Goal: Task Accomplishment & Management: Use online tool/utility

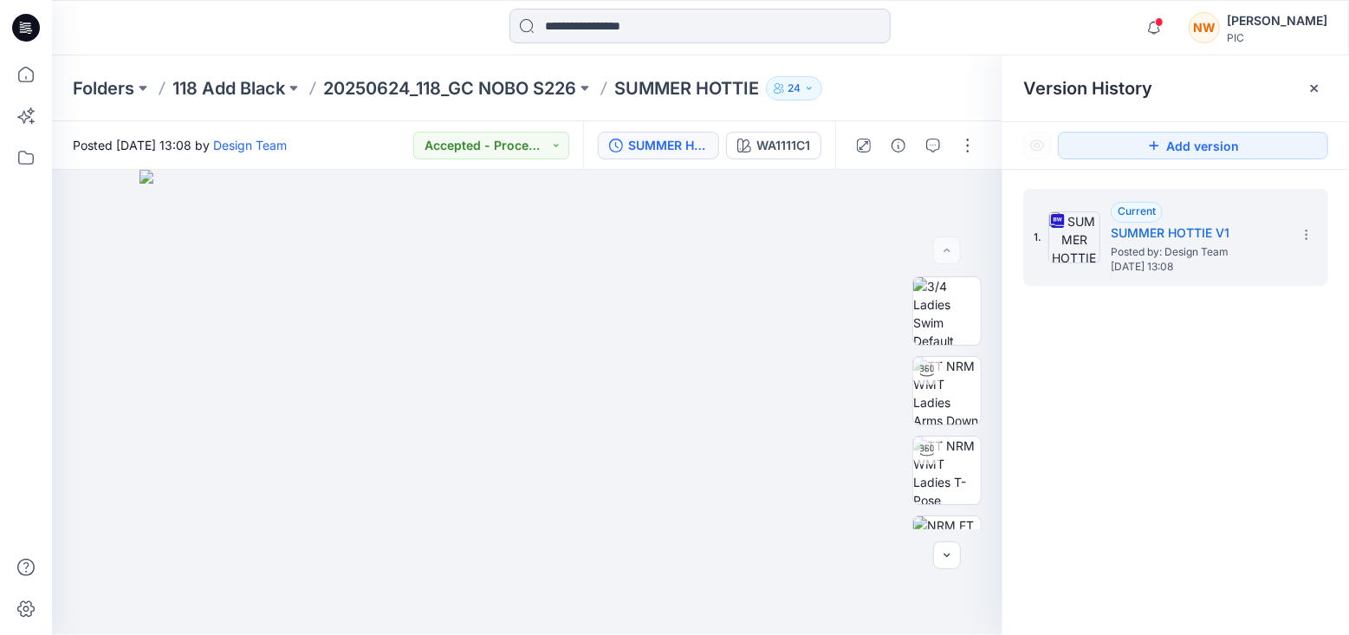
click at [622, 26] on input at bounding box center [699, 26] width 381 height 35
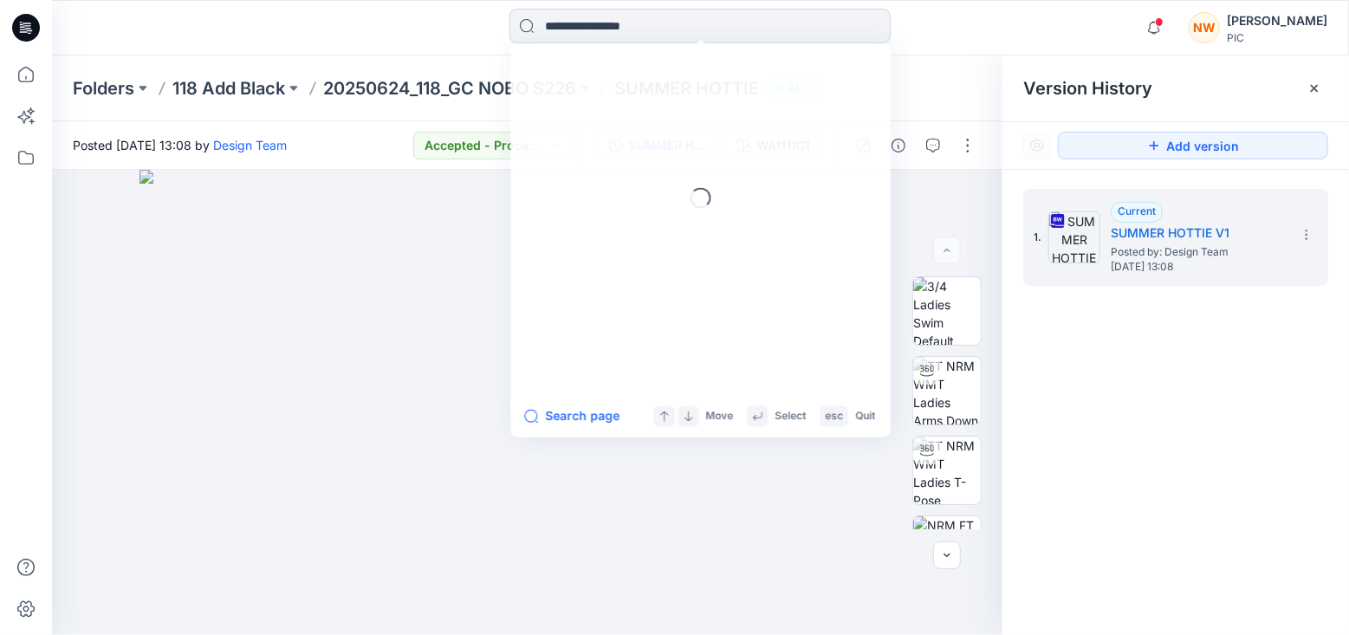
click at [622, 26] on input at bounding box center [699, 26] width 381 height 35
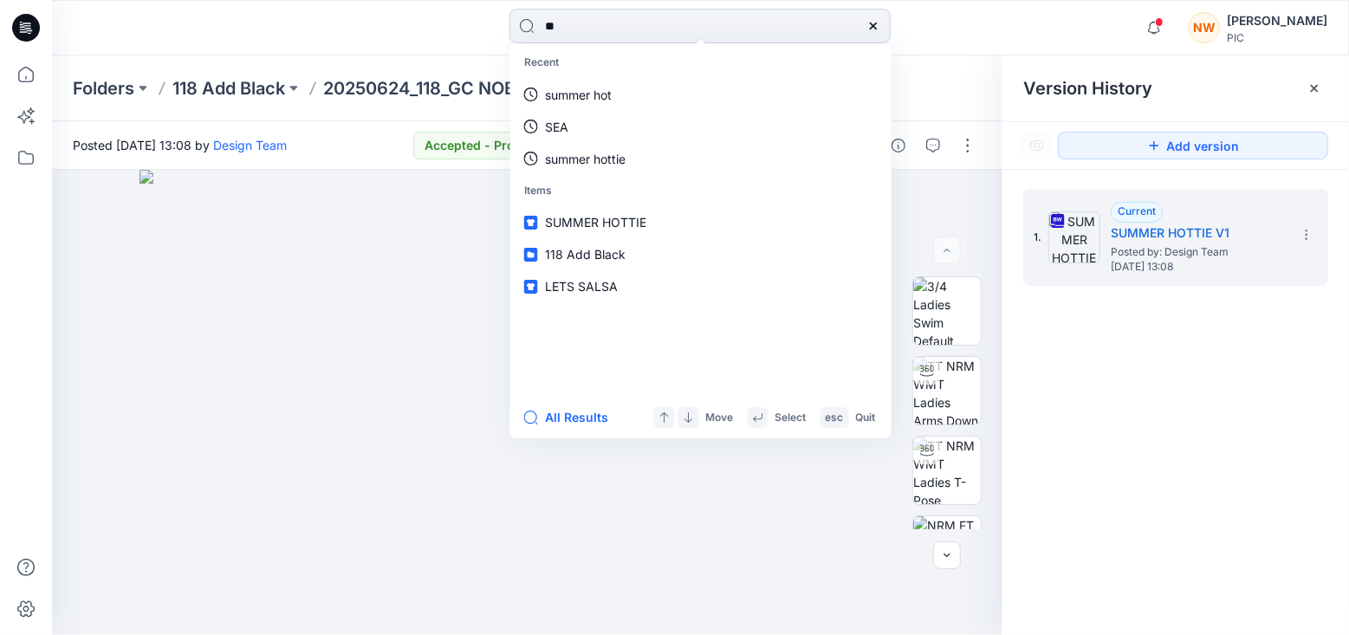
type input "***"
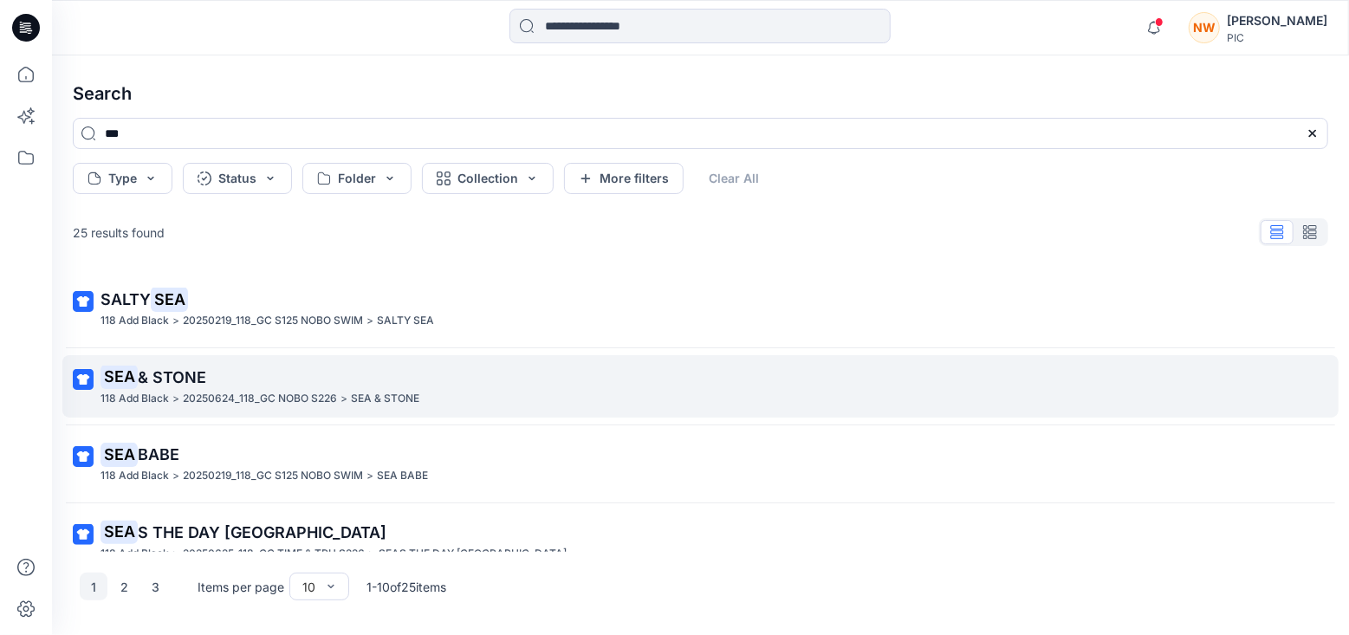
click at [154, 372] on span "& STONE" at bounding box center [172, 377] width 68 height 18
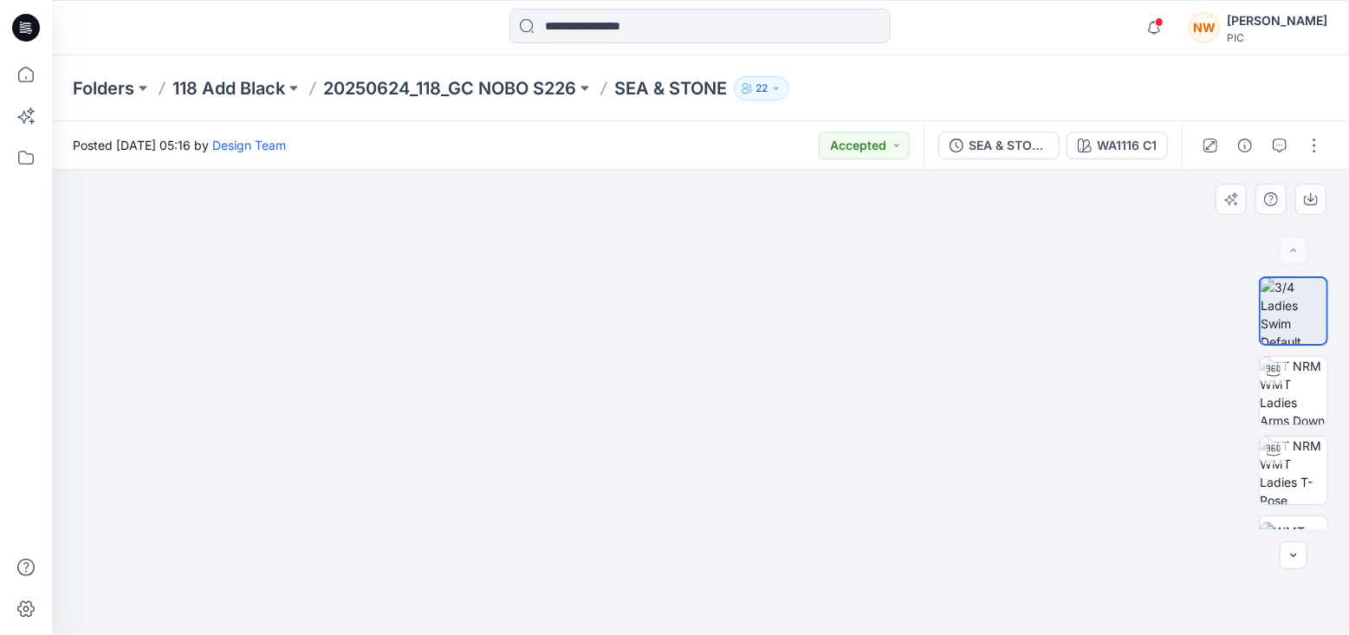
drag, startPoint x: 748, startPoint y: 455, endPoint x: 758, endPoint y: 351, distance: 104.5
click at [1296, 394] on img at bounding box center [1294, 391] width 68 height 68
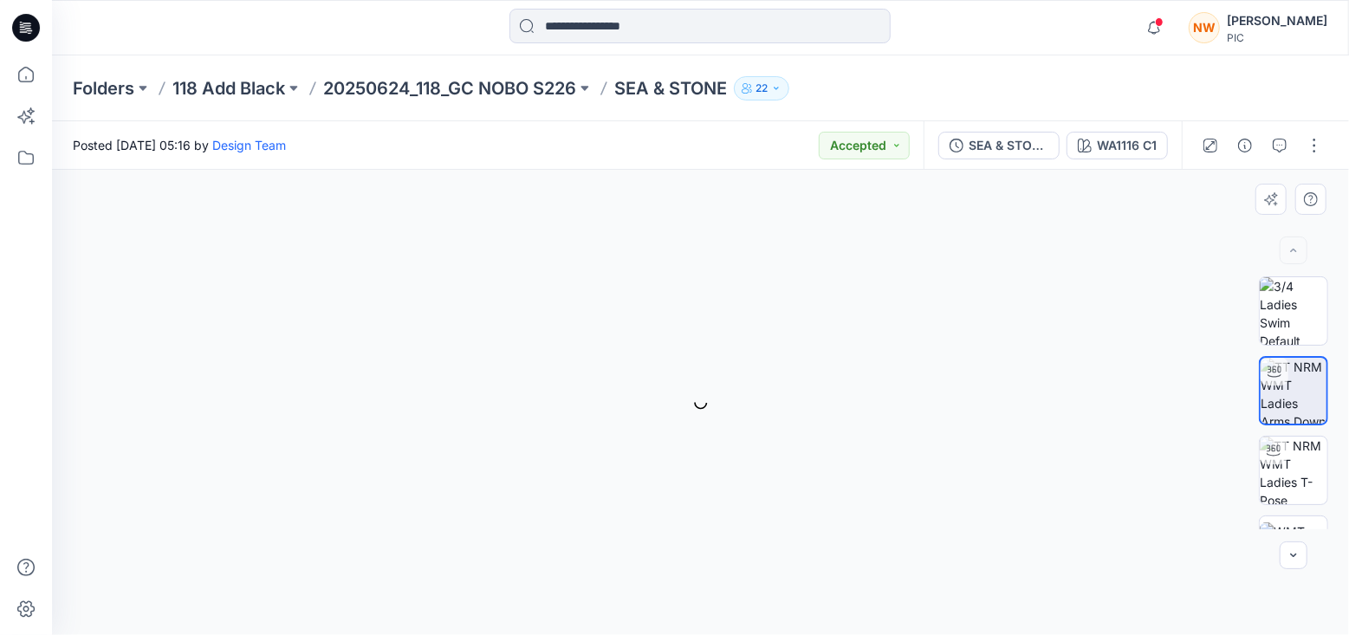
click at [1296, 394] on img at bounding box center [1294, 391] width 66 height 66
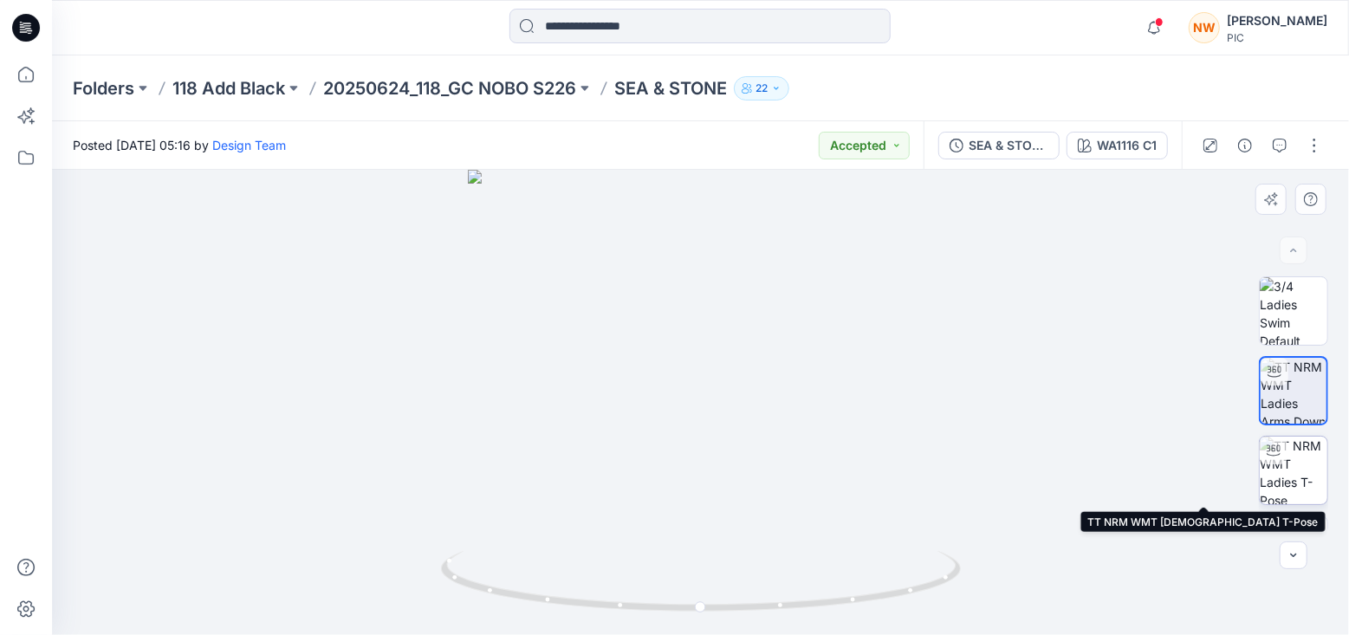
click at [1290, 472] on img at bounding box center [1294, 471] width 68 height 68
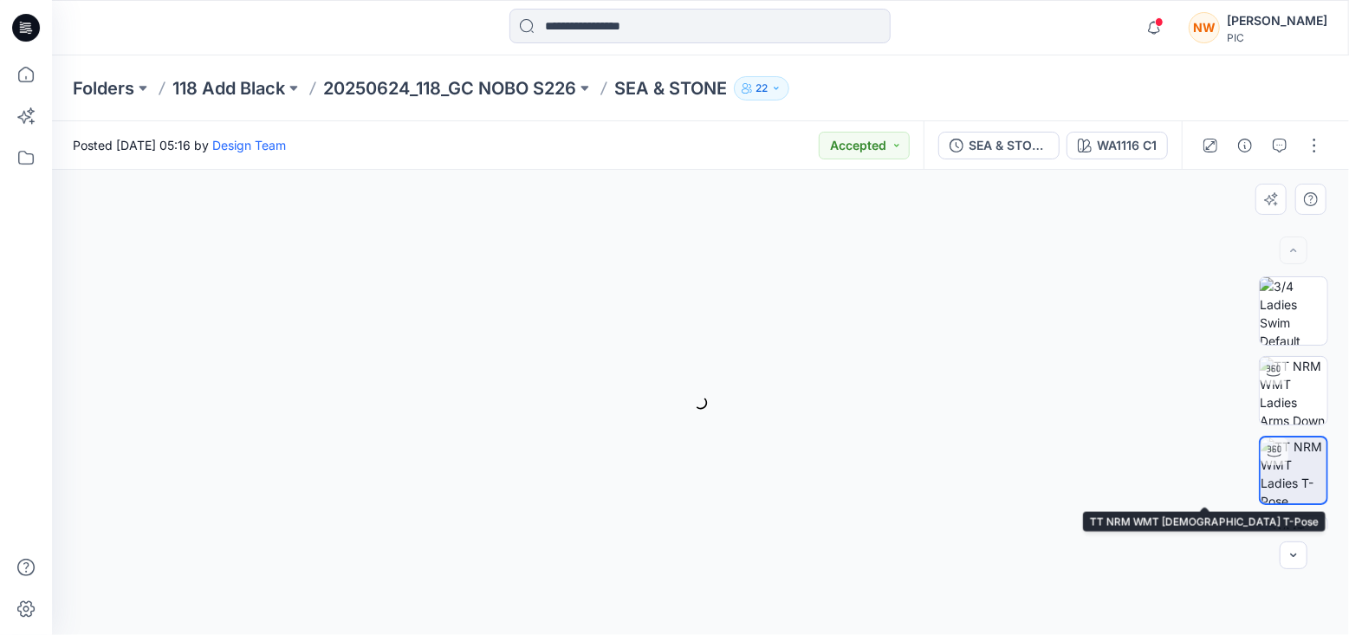
click at [1290, 472] on img at bounding box center [1294, 471] width 66 height 66
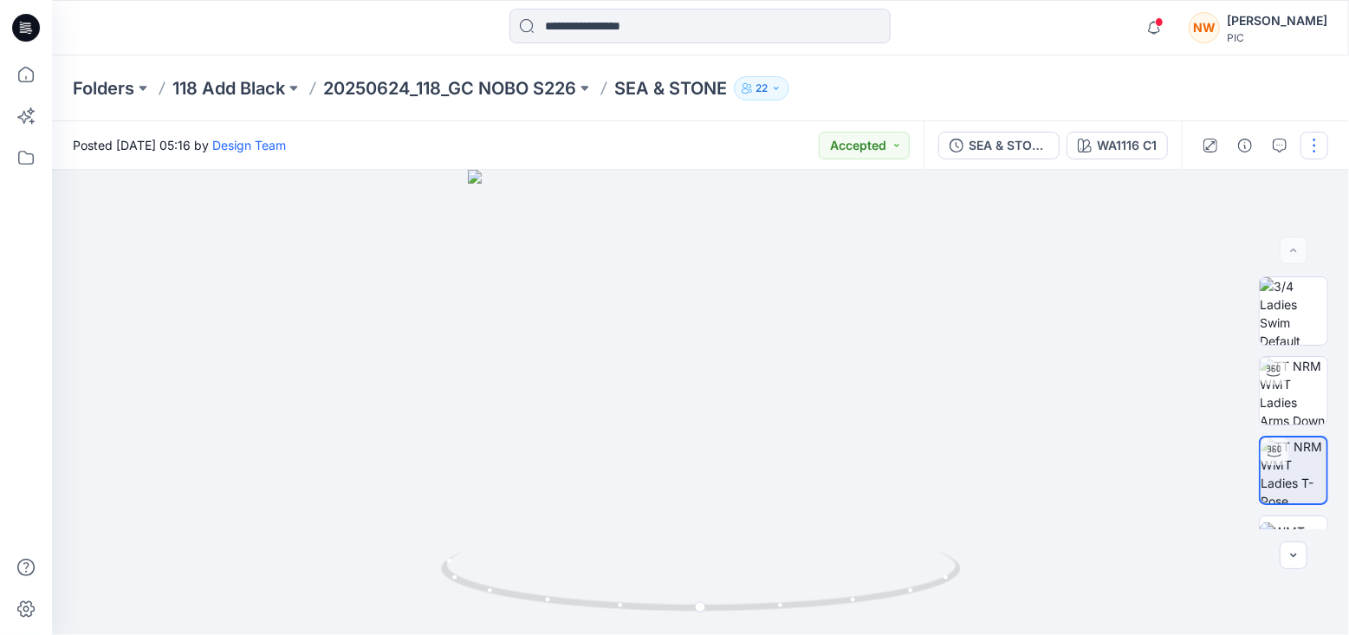
click at [1311, 148] on button "button" at bounding box center [1315, 146] width 28 height 28
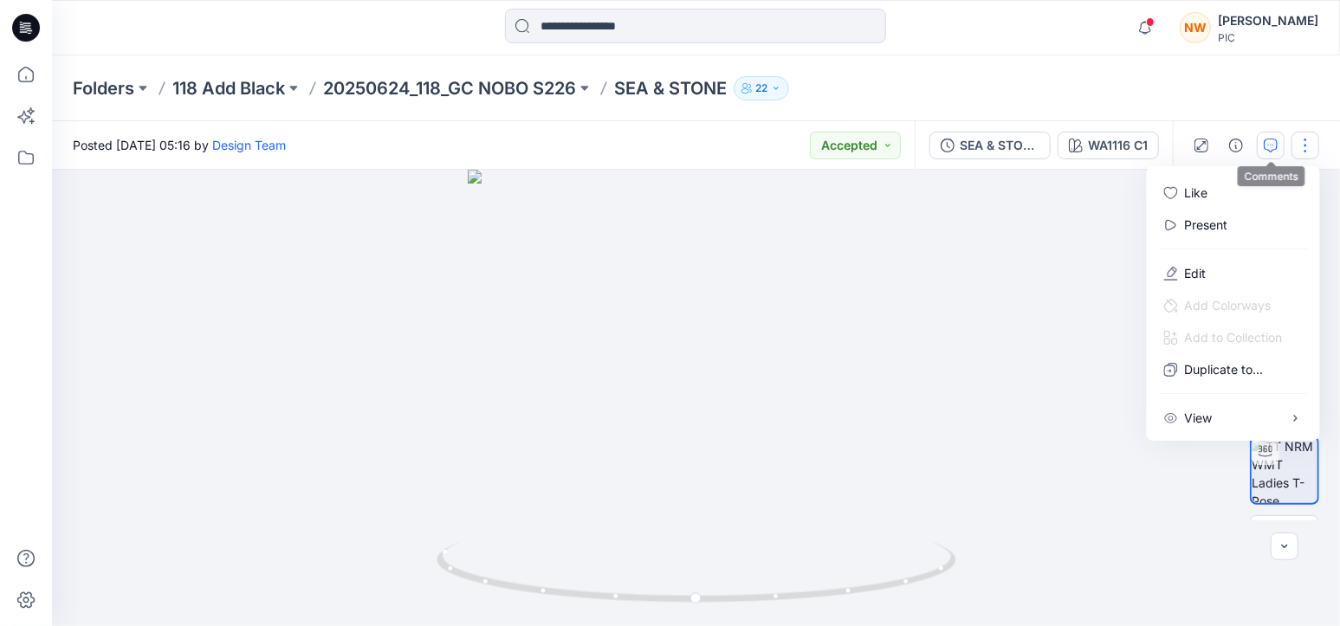
click at [1269, 147] on icon "button" at bounding box center [1271, 146] width 14 height 14
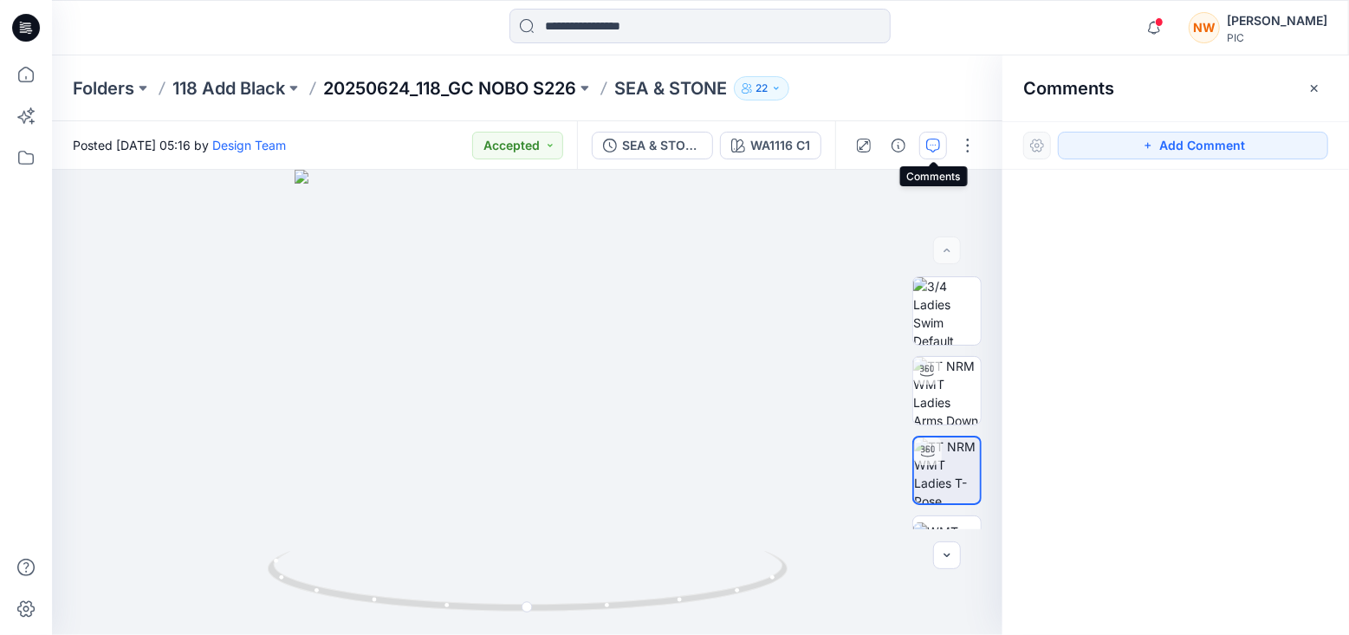
click at [463, 89] on p "20250624_118_GC NOBO S226" at bounding box center [449, 88] width 253 height 24
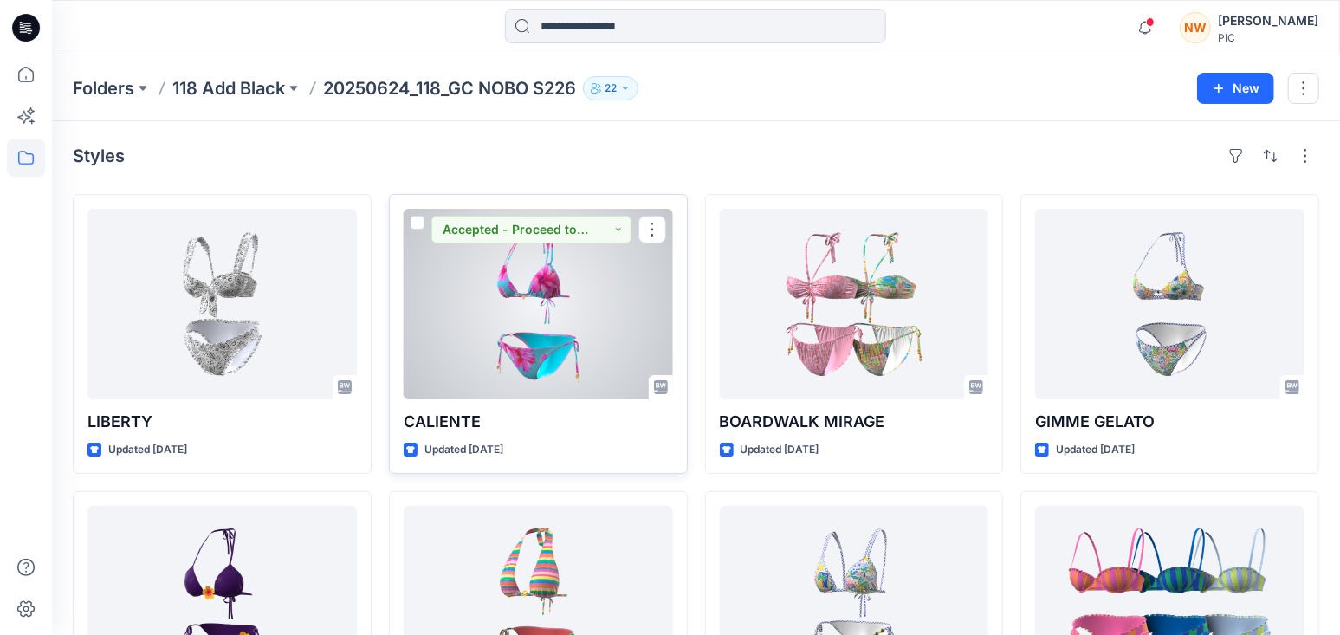
click at [516, 302] on div at bounding box center [538, 304] width 269 height 191
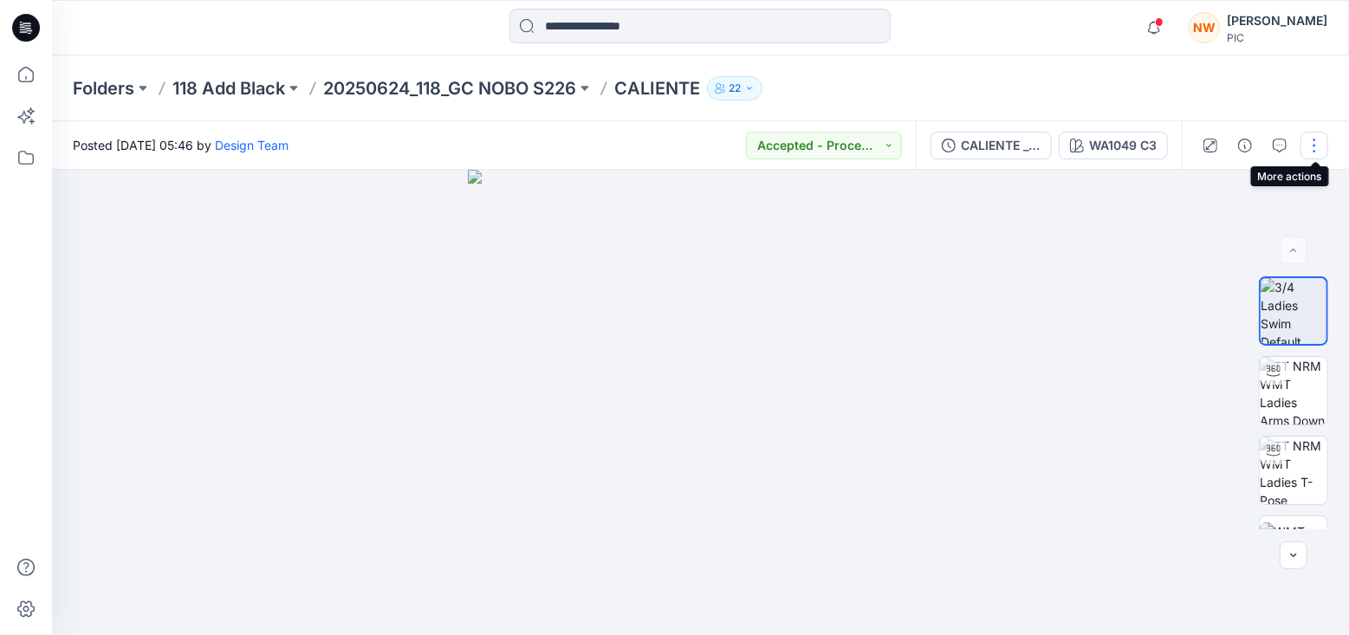
click at [1314, 147] on button "button" at bounding box center [1315, 146] width 28 height 28
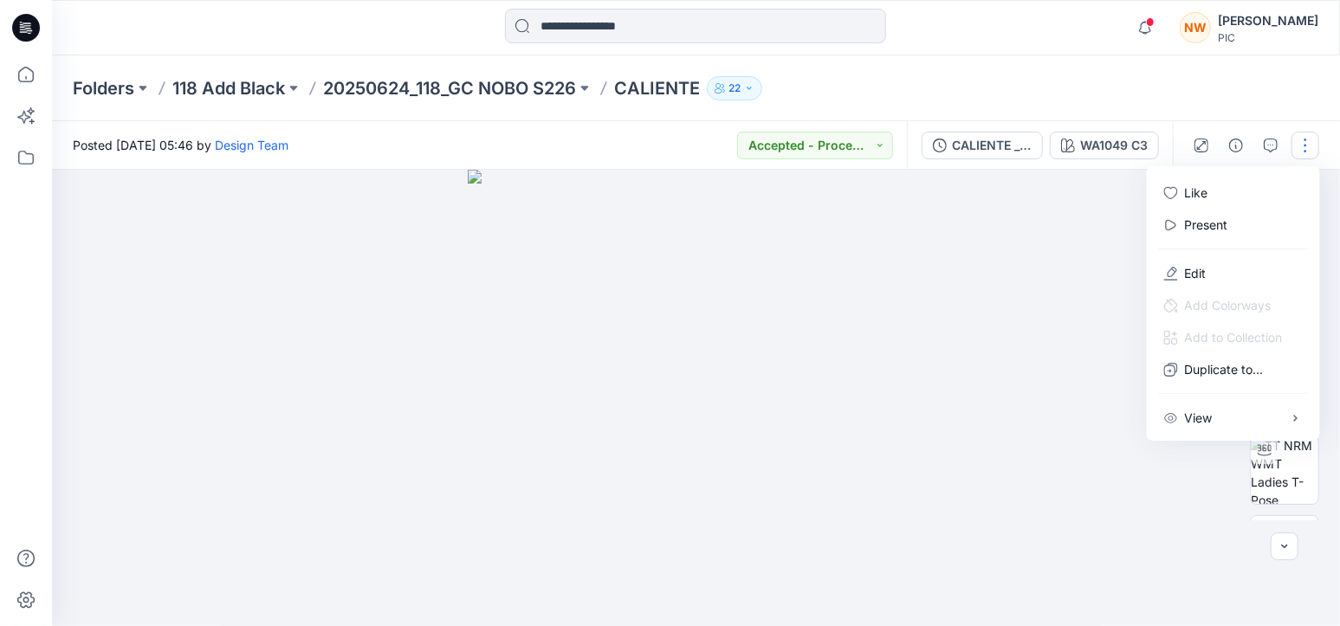
click at [1305, 103] on div "Folders 118 Add Black 20250624_118_GC NOBO S226 CALIENTE 22" at bounding box center [696, 88] width 1288 height 66
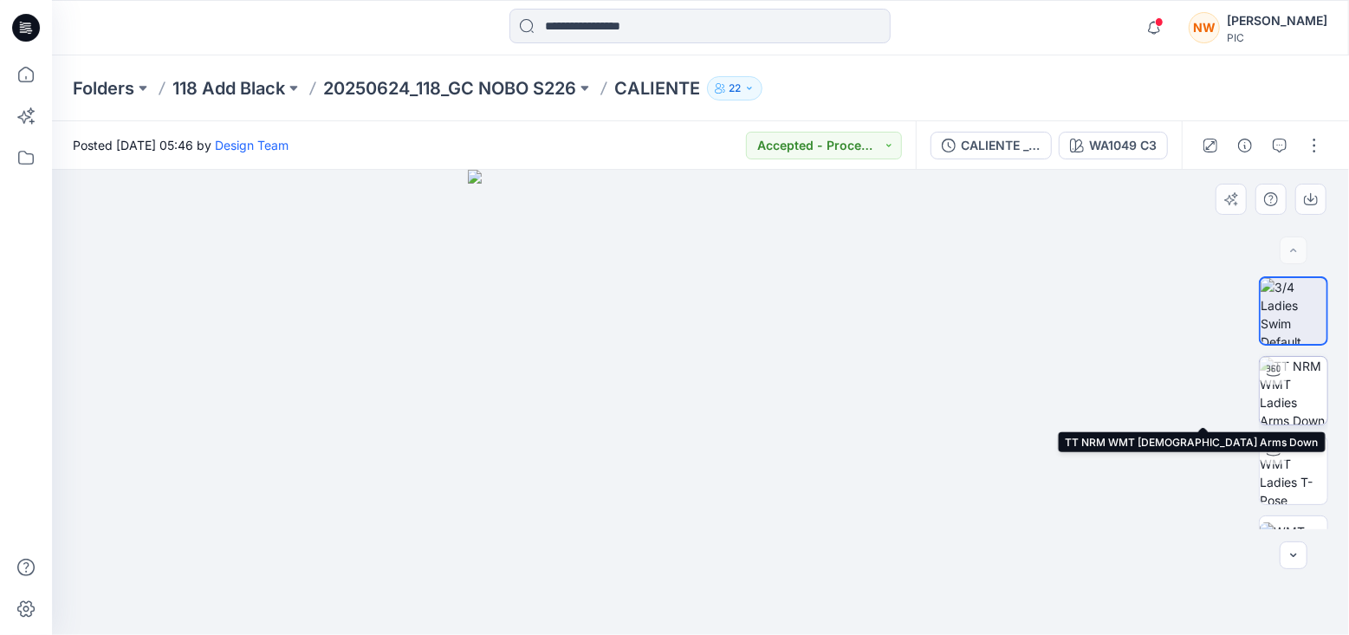
click at [1298, 379] on img at bounding box center [1294, 391] width 68 height 68
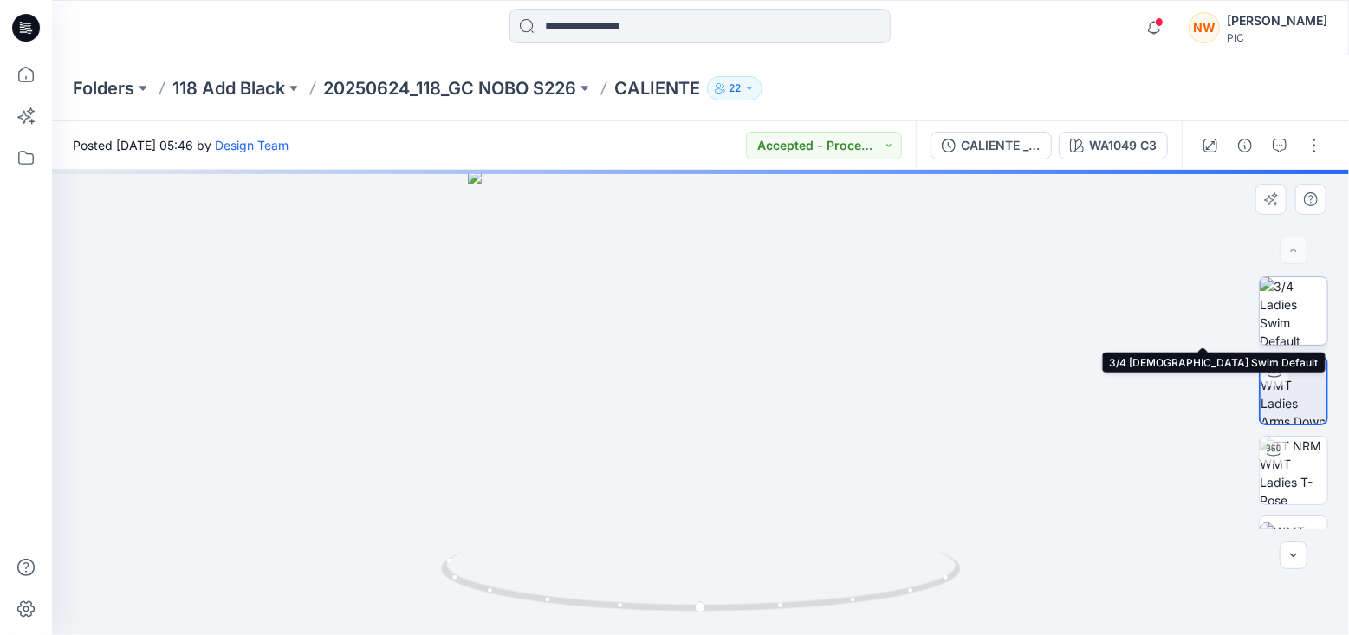
click at [1295, 324] on img at bounding box center [1294, 311] width 68 height 68
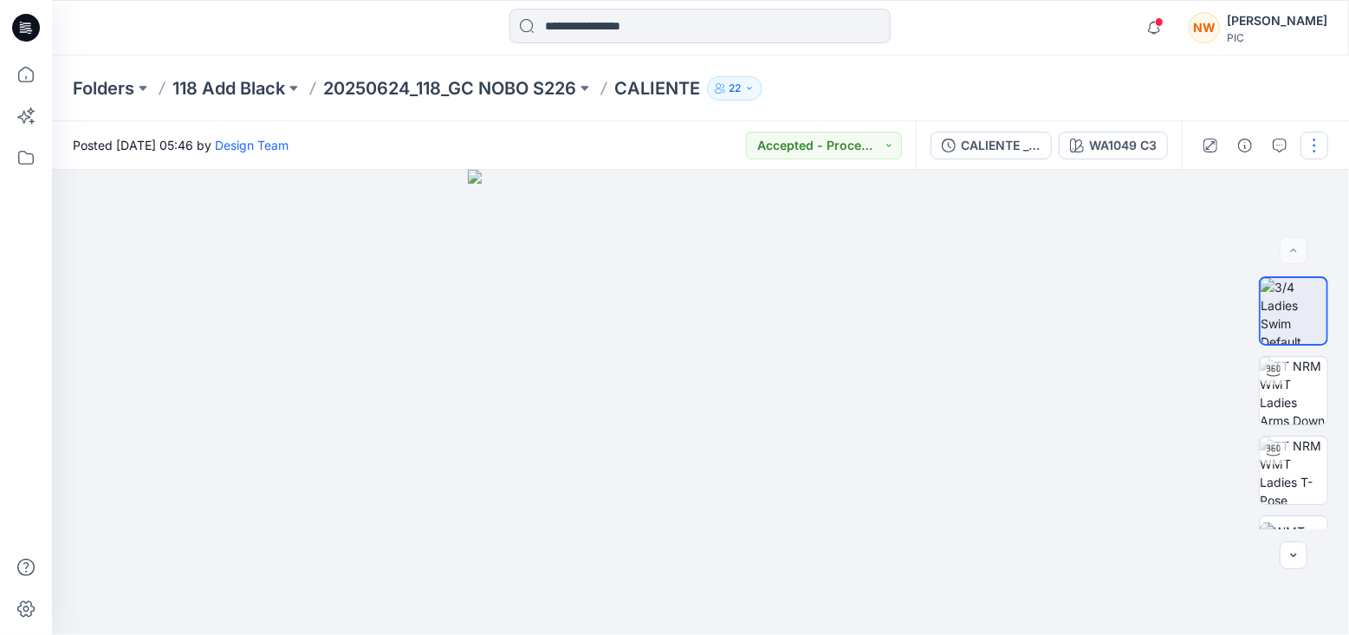
click at [1310, 143] on button "button" at bounding box center [1315, 146] width 28 height 28
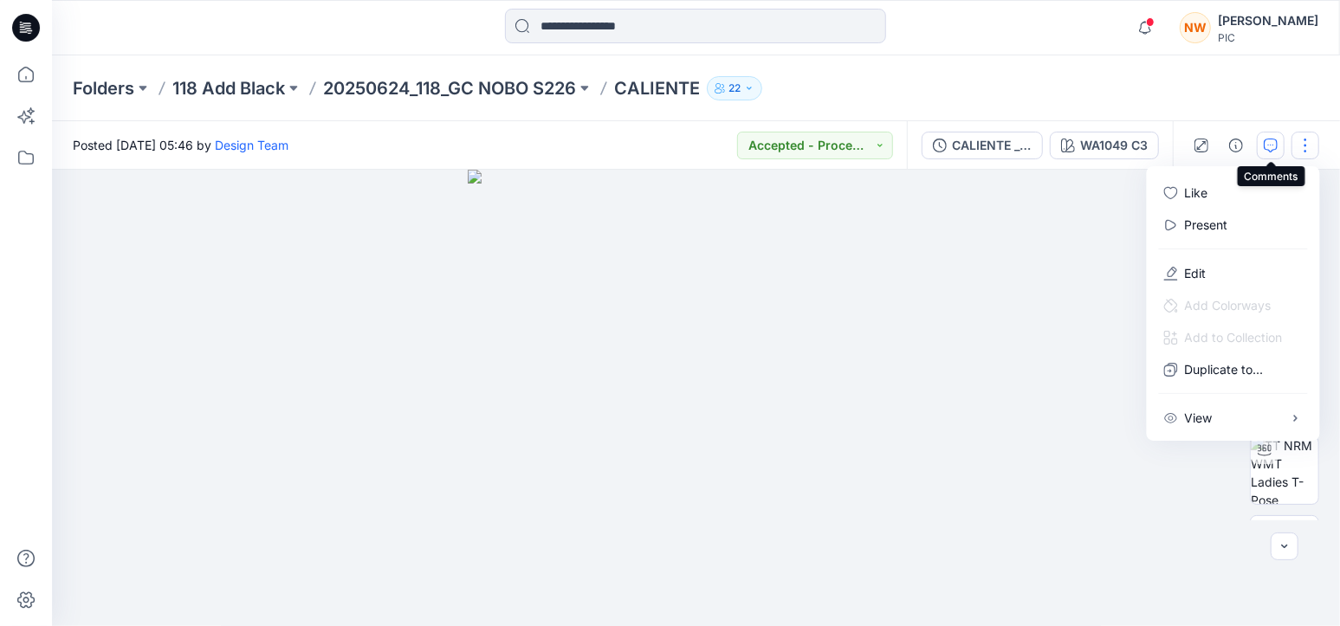
click at [1266, 146] on icon "button" at bounding box center [1271, 146] width 14 height 14
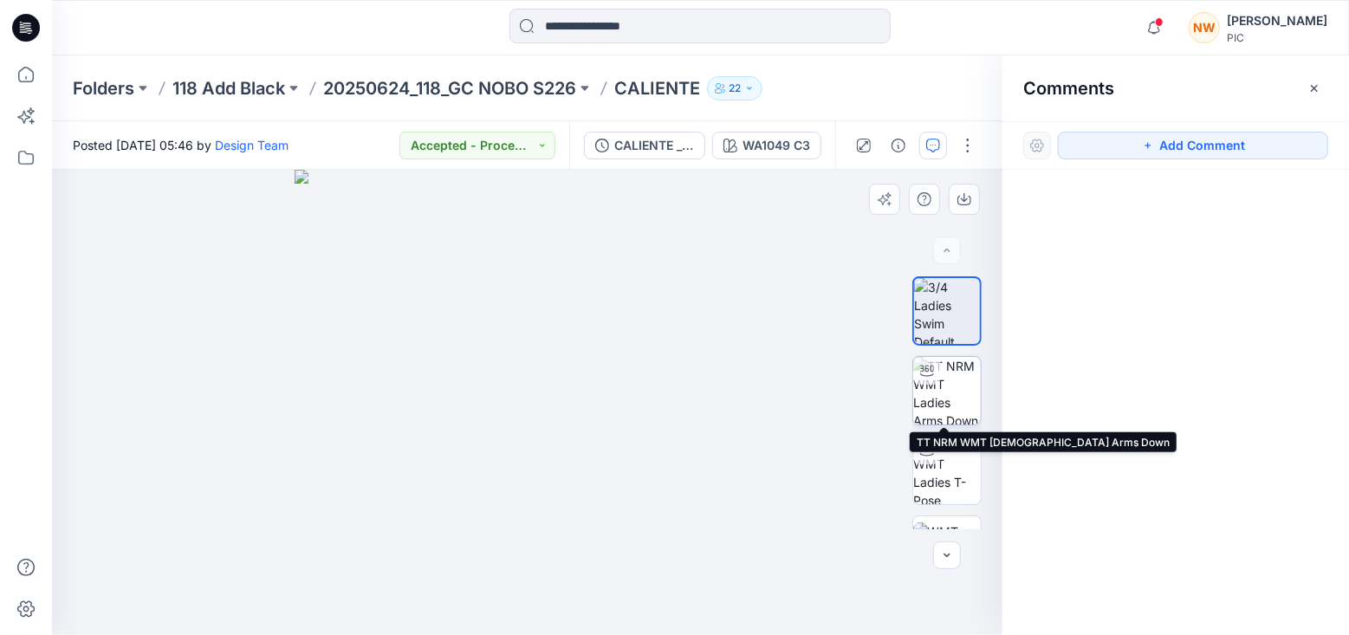
click at [951, 381] on img at bounding box center [947, 391] width 68 height 68
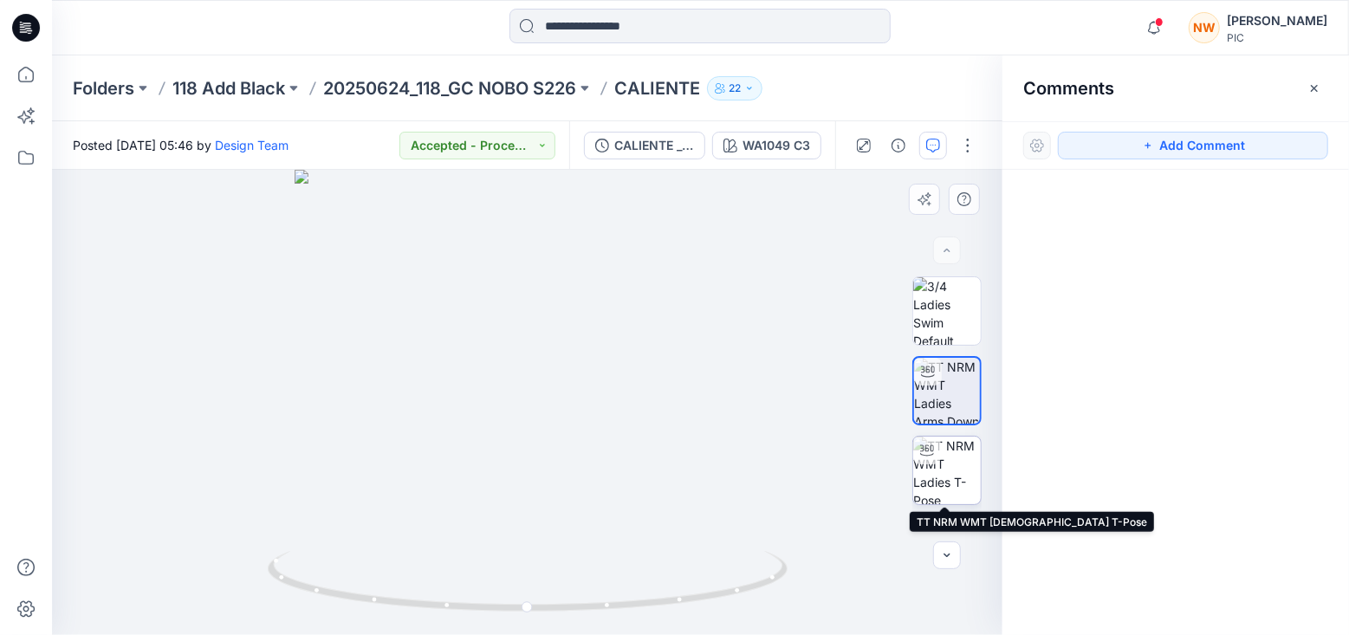
click at [939, 460] on img at bounding box center [947, 471] width 68 height 68
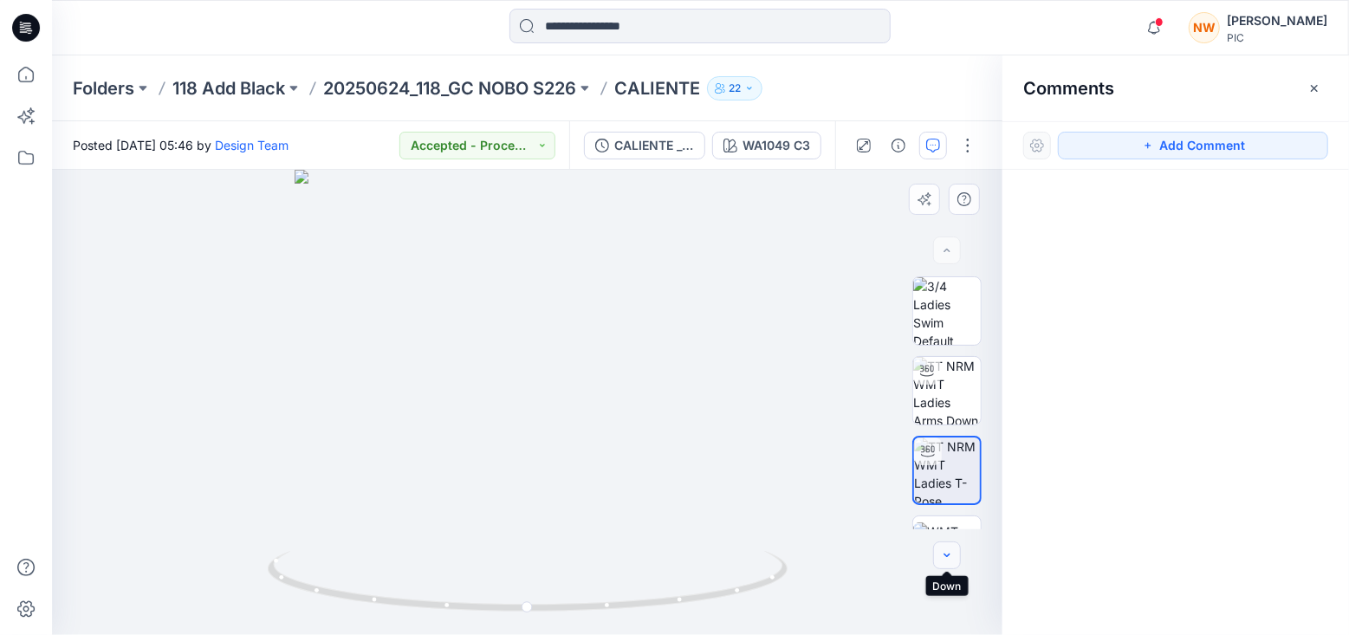
click at [947, 554] on icon "button" at bounding box center [947, 555] width 14 height 14
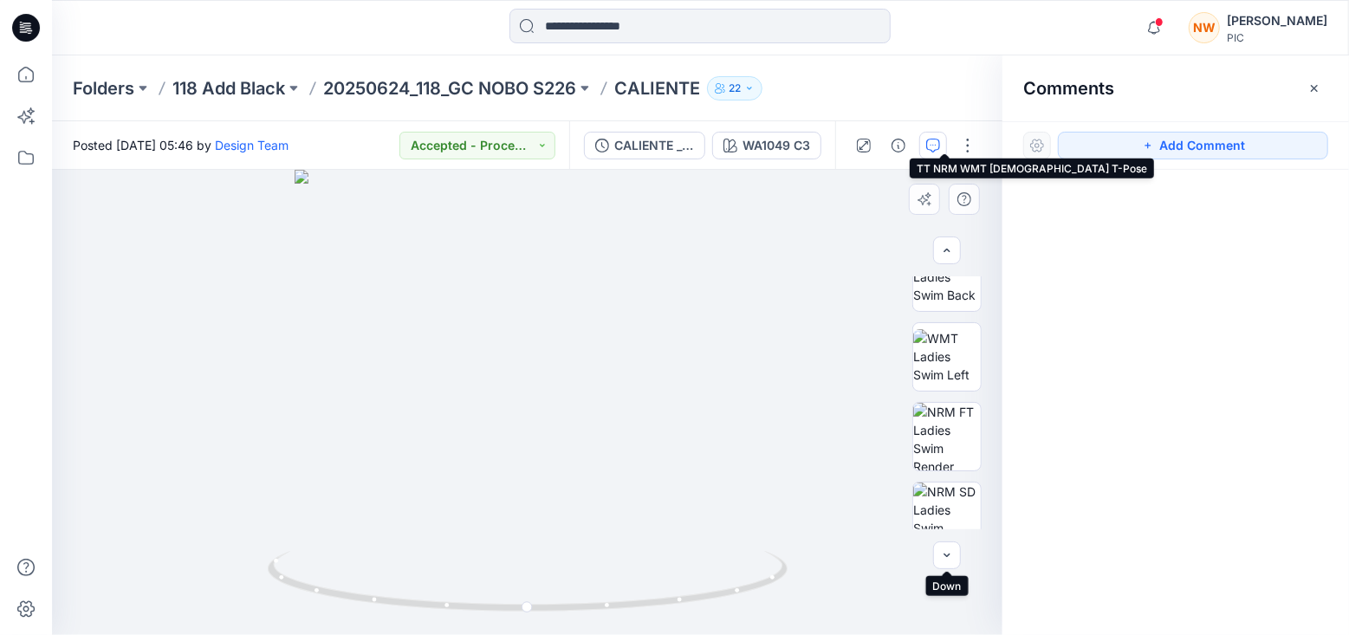
scroll to position [453, 0]
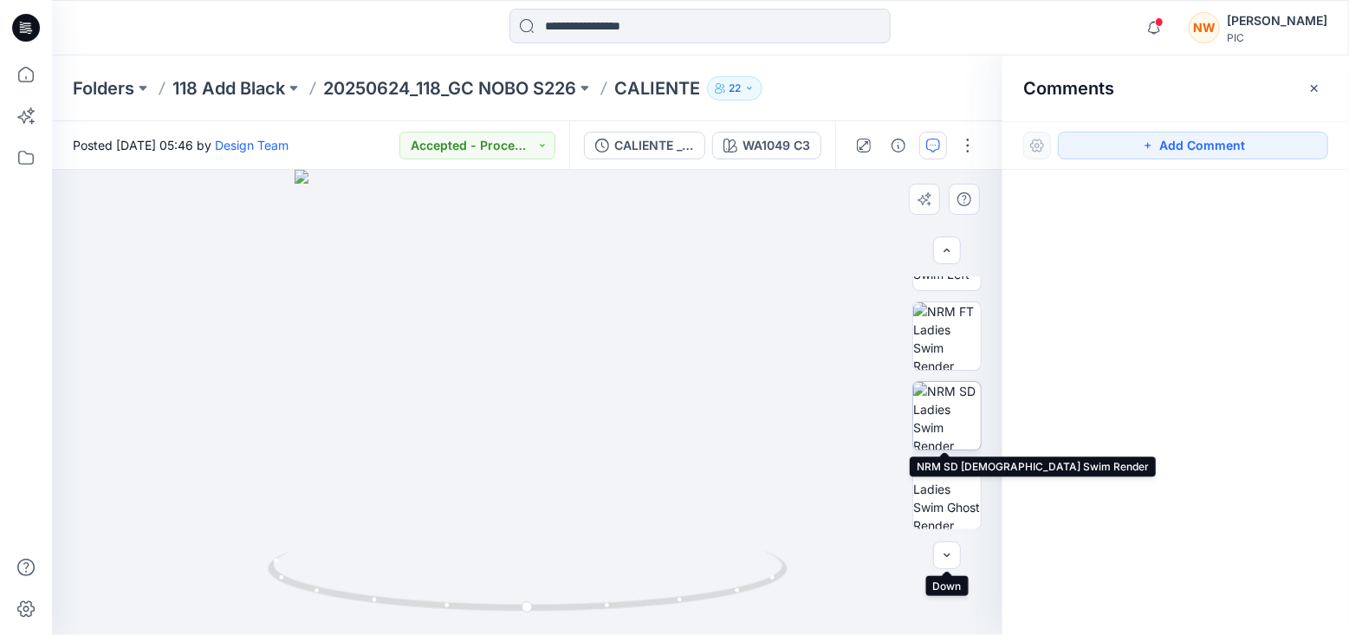
click at [944, 408] on img at bounding box center [947, 416] width 68 height 68
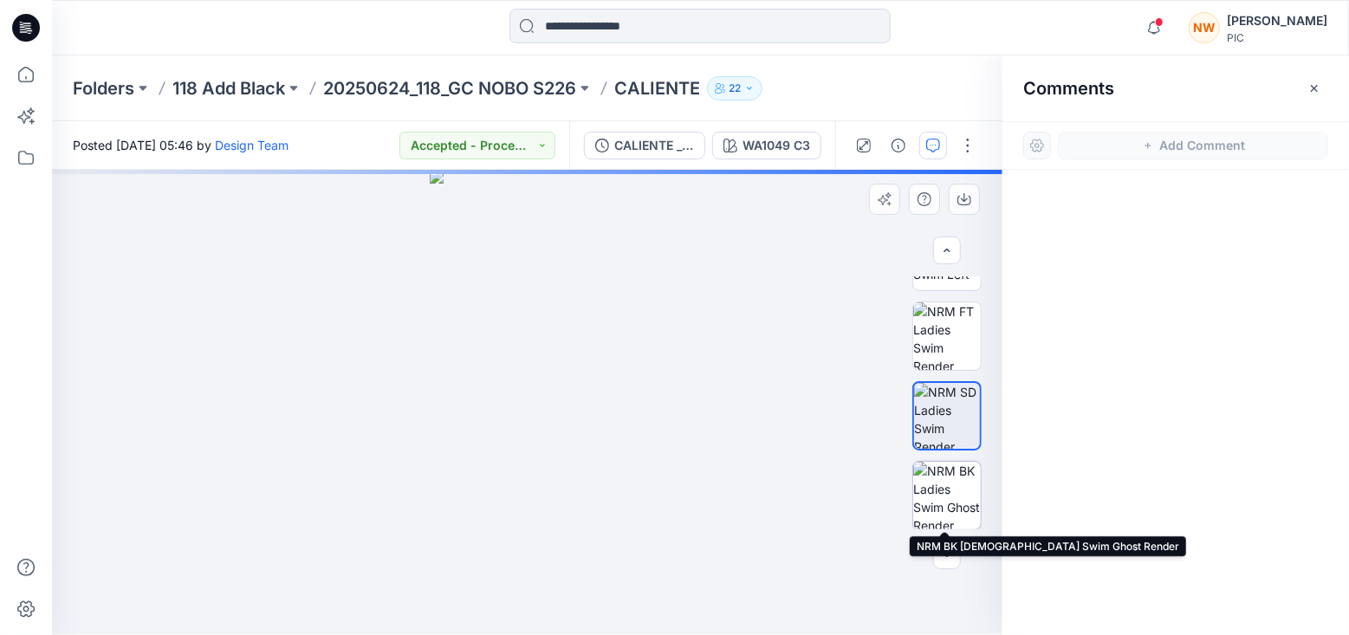
click at [955, 489] on img at bounding box center [947, 496] width 68 height 68
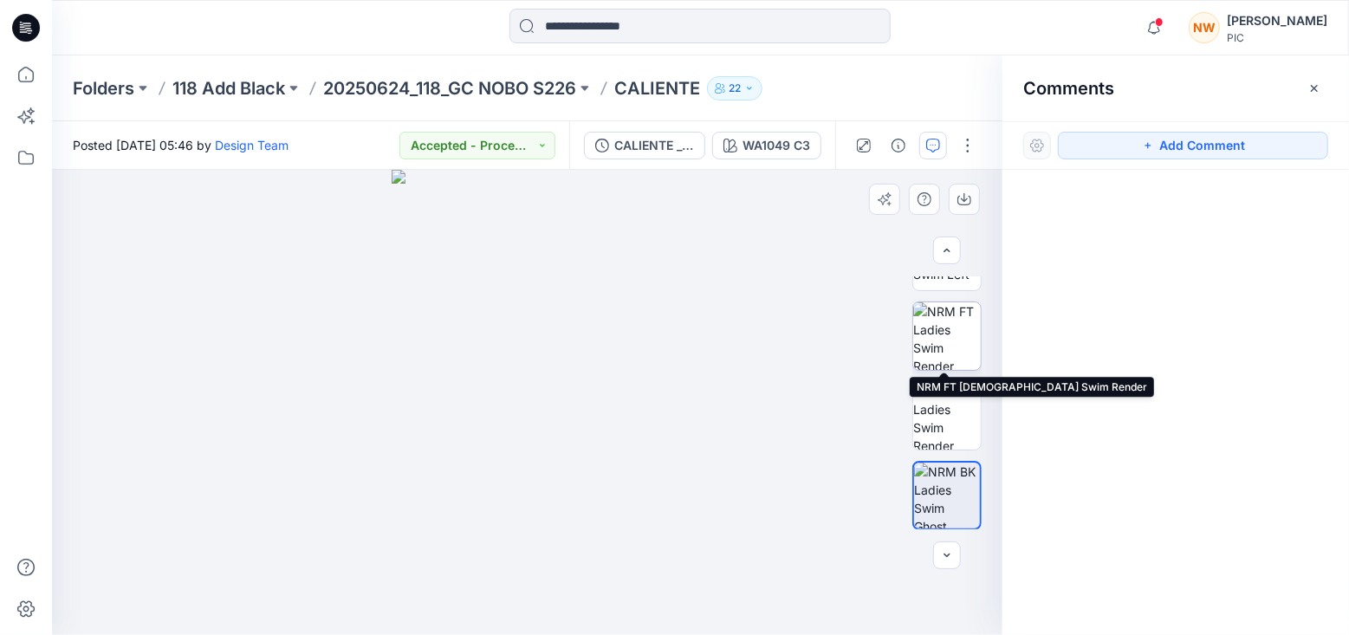
click at [948, 352] on img at bounding box center [947, 336] width 68 height 68
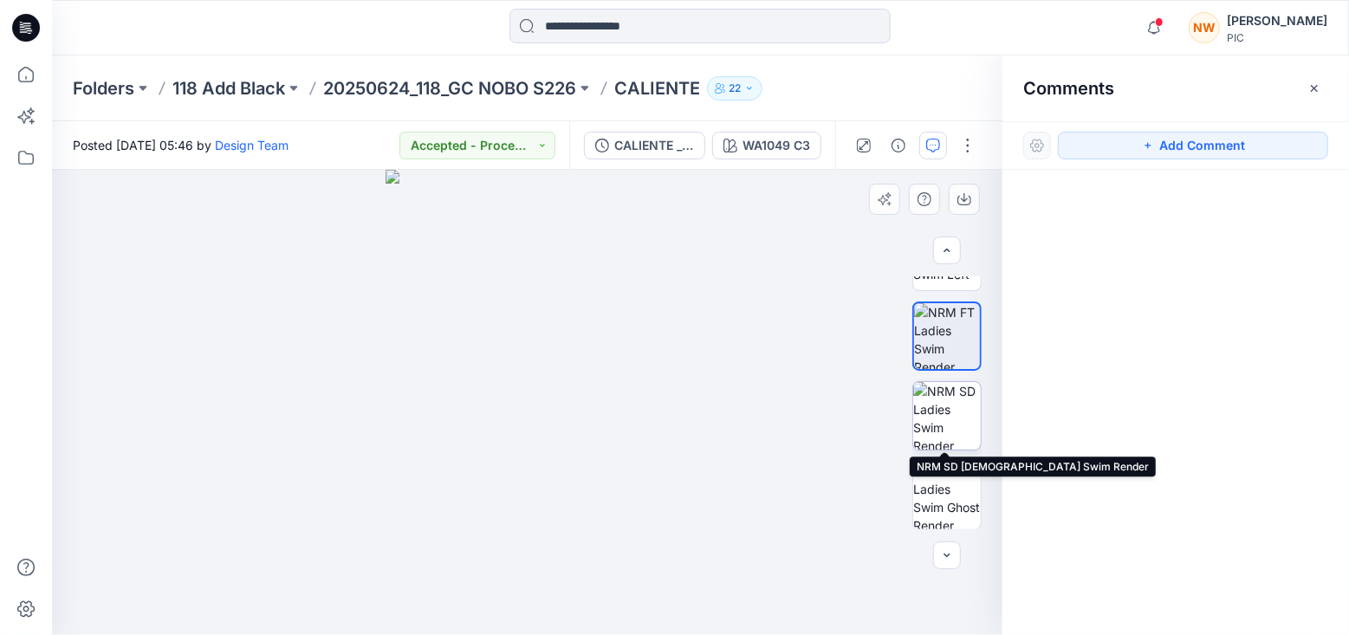
click at [947, 410] on img at bounding box center [947, 416] width 68 height 68
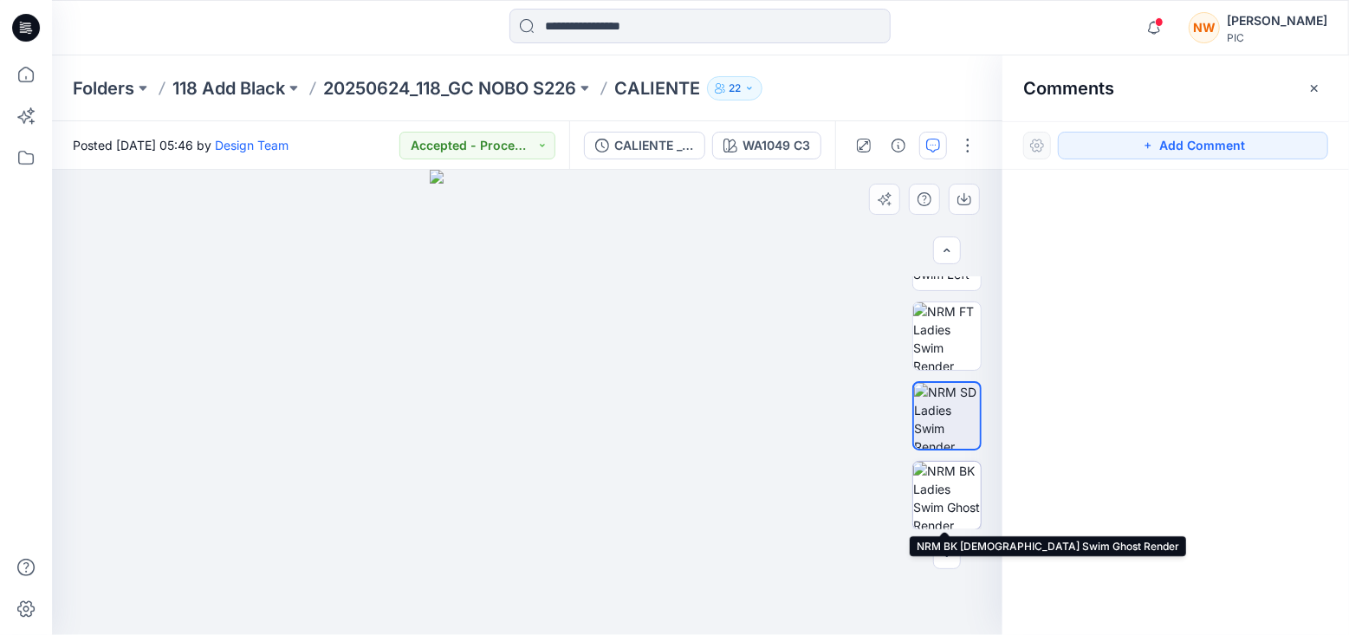
click at [950, 481] on img at bounding box center [947, 496] width 68 height 68
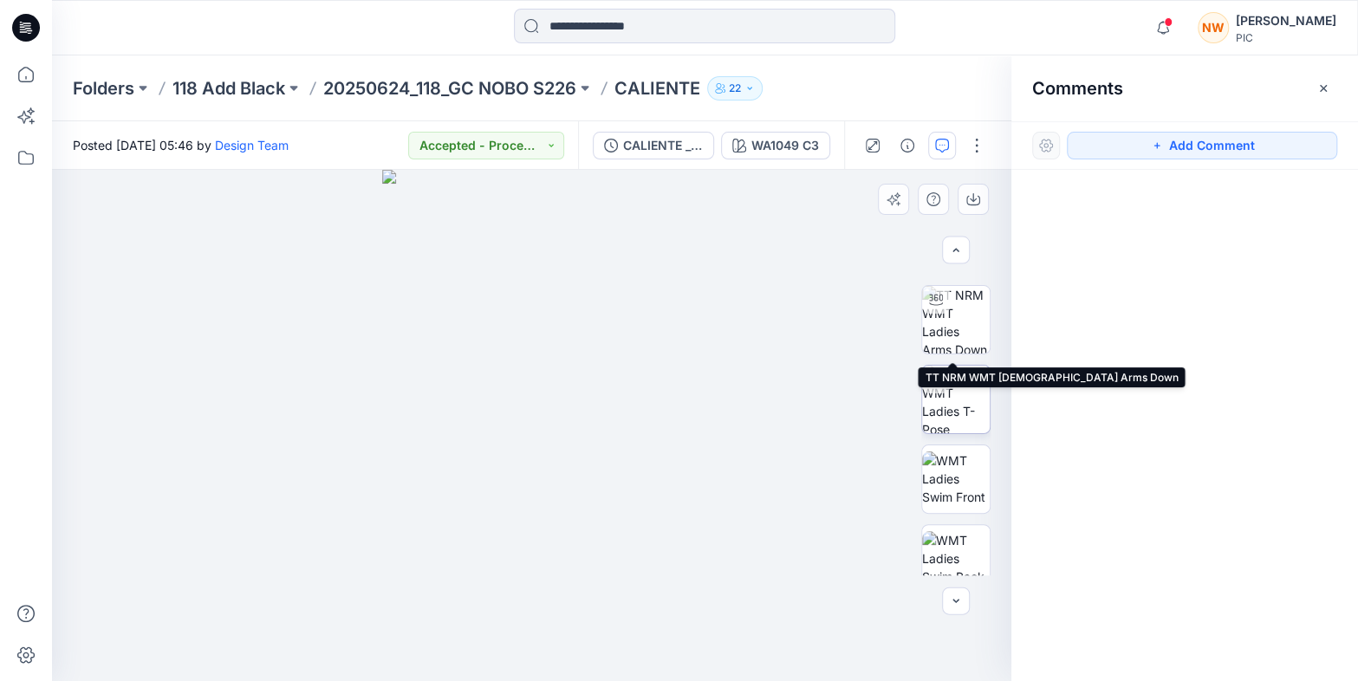
scroll to position [108, 0]
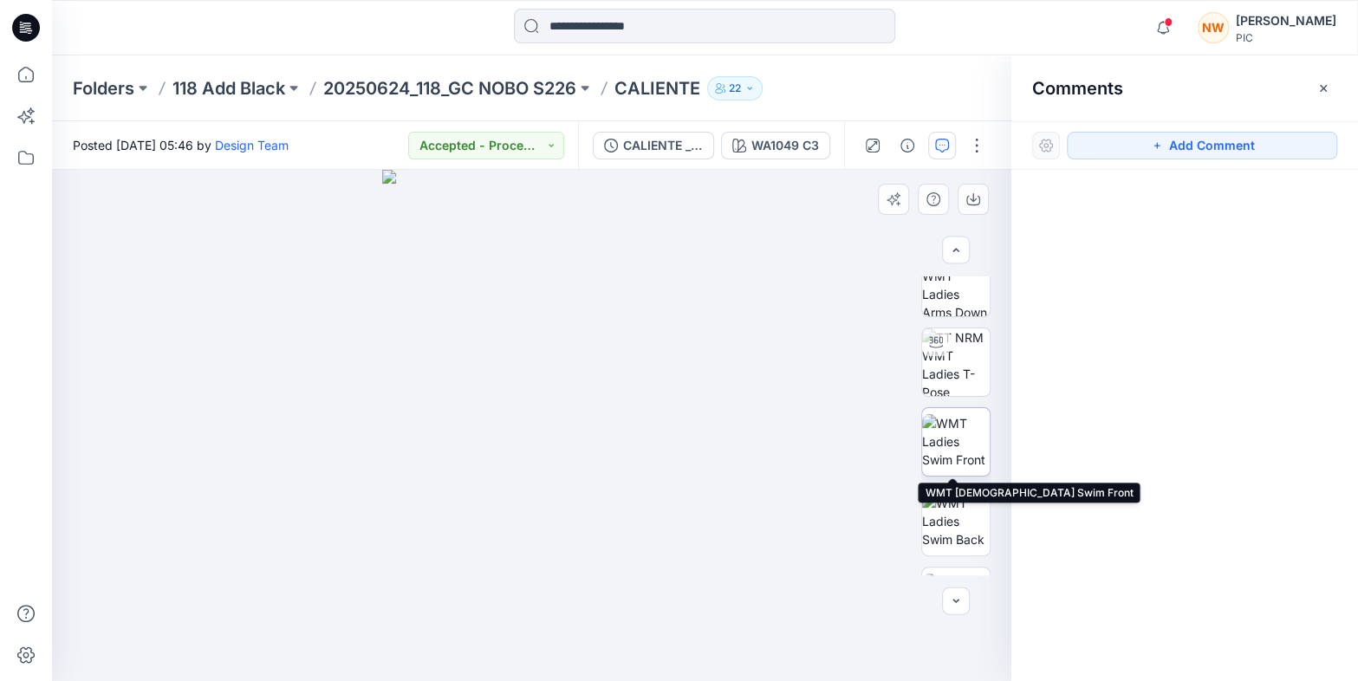
click at [951, 438] on img at bounding box center [956, 441] width 68 height 55
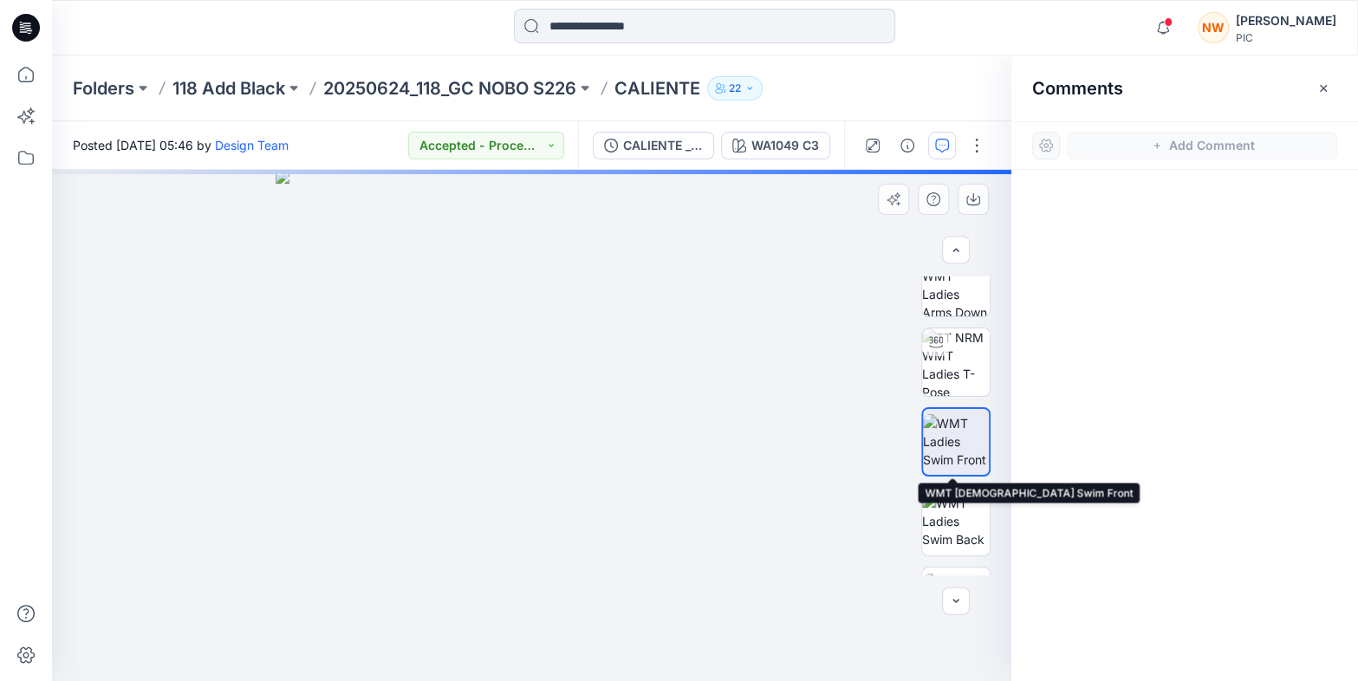
click at [951, 438] on img at bounding box center [956, 441] width 66 height 55
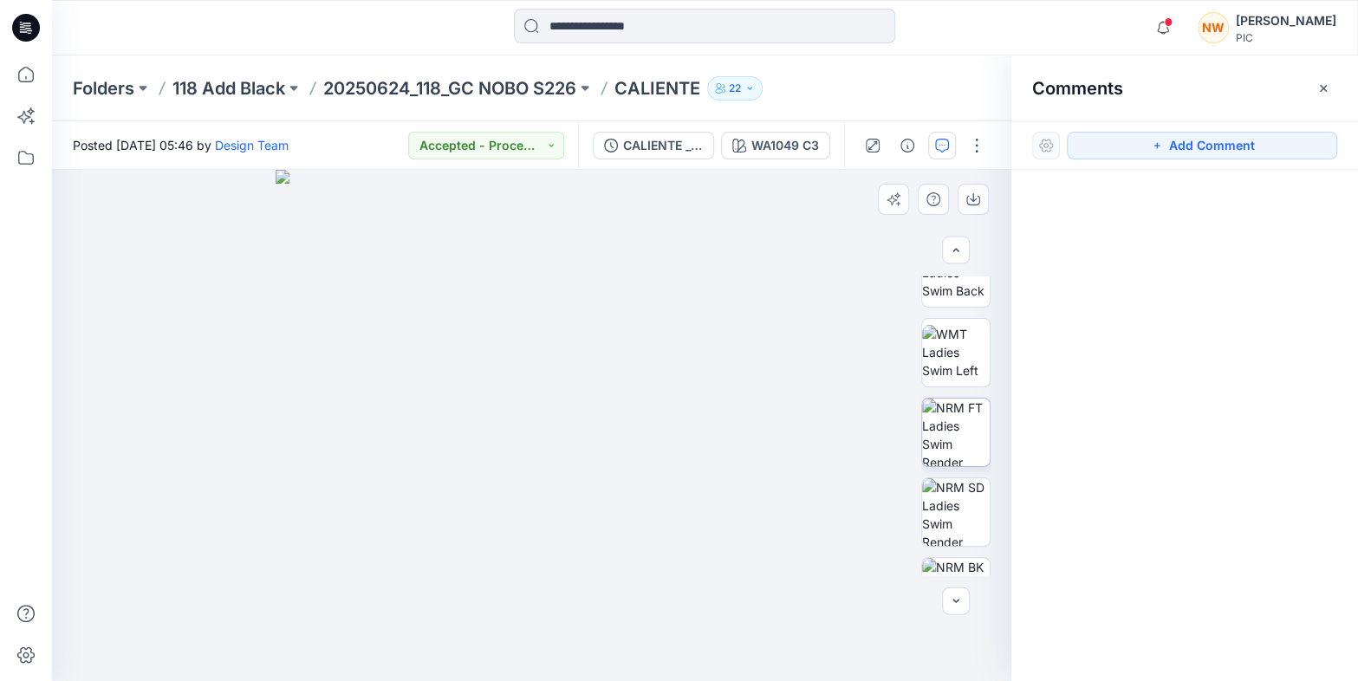
scroll to position [358, 0]
click at [962, 436] on img at bounding box center [956, 432] width 68 height 68
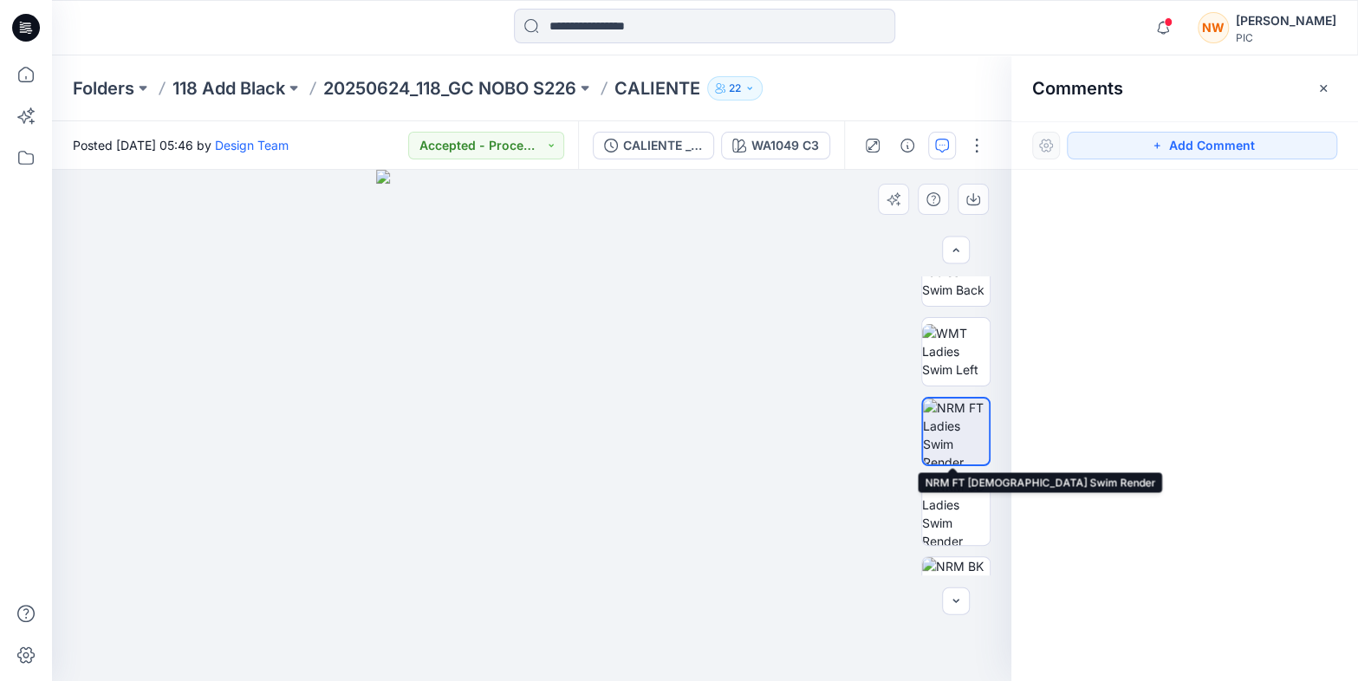
click at [962, 436] on img at bounding box center [956, 432] width 66 height 66
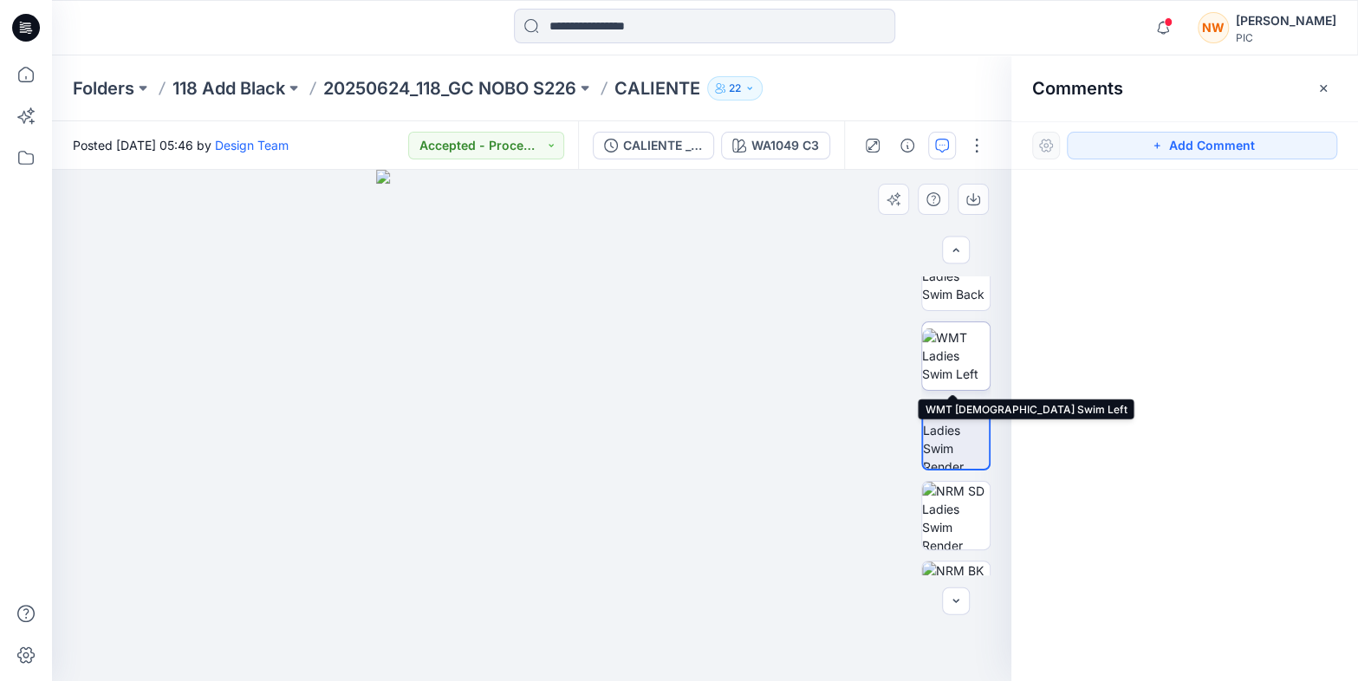
scroll to position [351, 0]
click at [572, 28] on input at bounding box center [704, 26] width 381 height 35
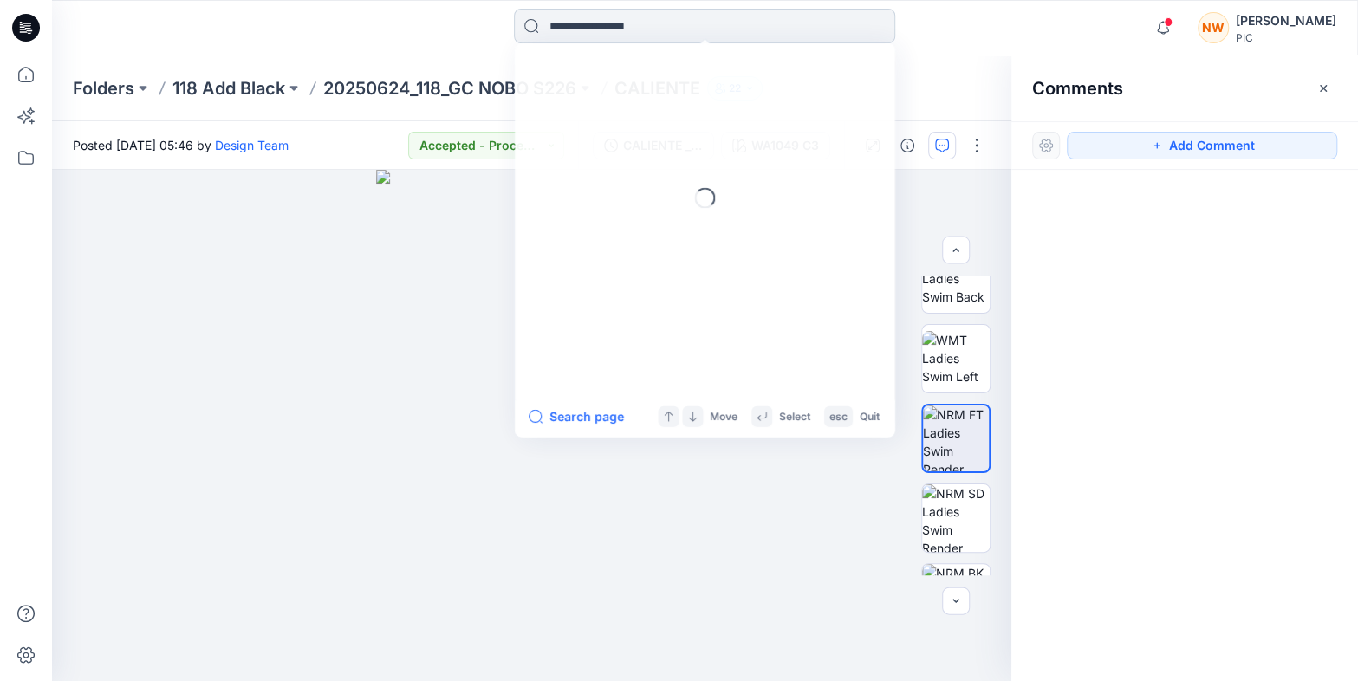
click at [572, 28] on input at bounding box center [704, 26] width 381 height 35
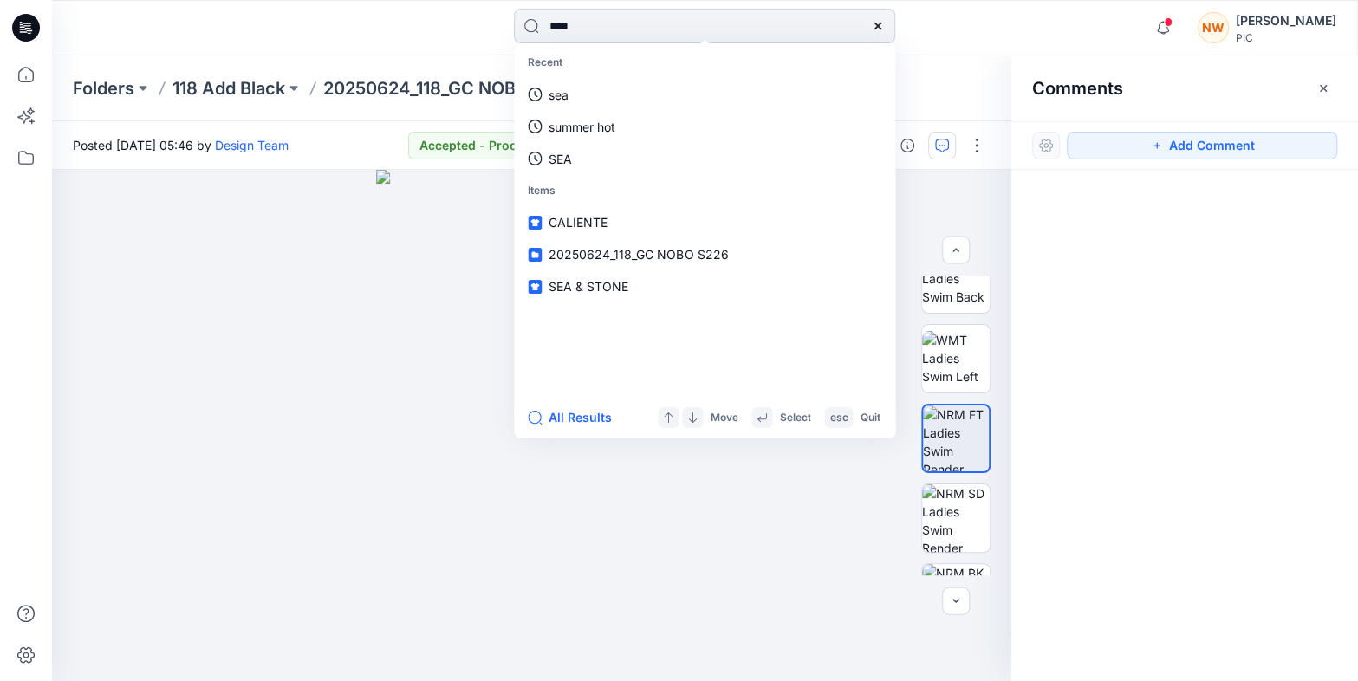
type input "*****"
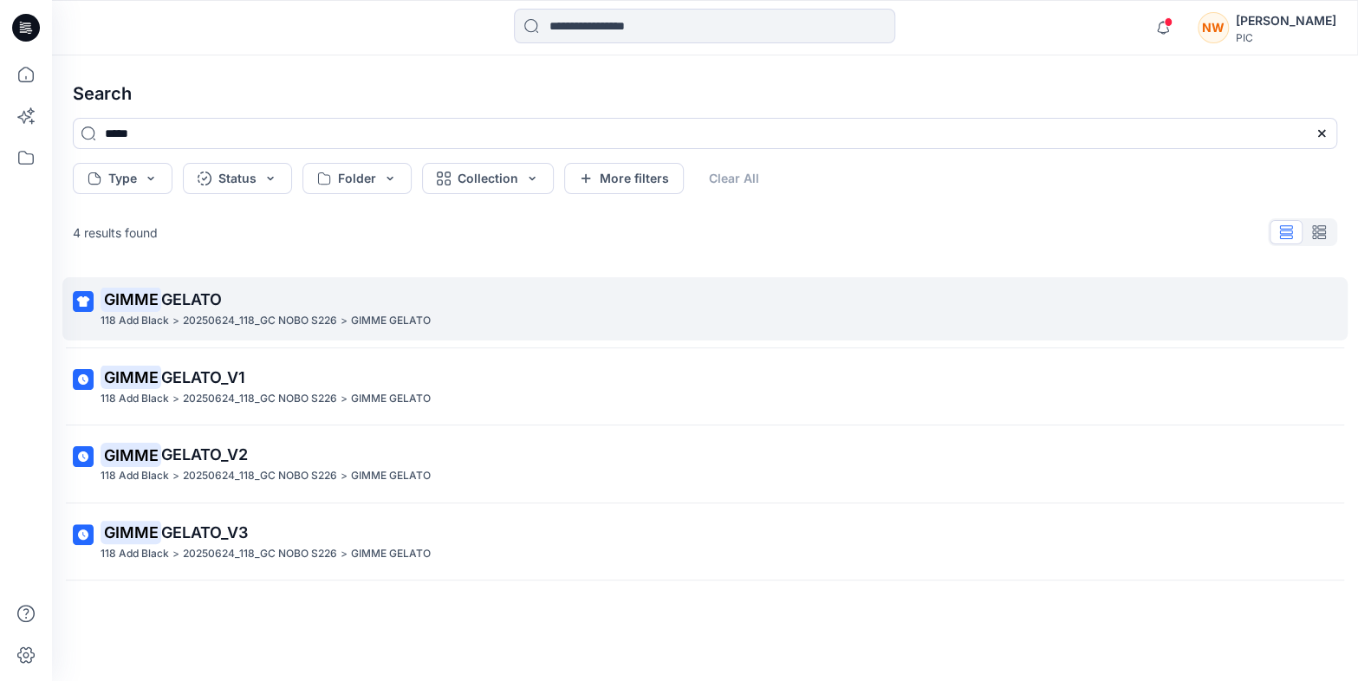
click at [156, 296] on mark "GIMME" at bounding box center [131, 299] width 61 height 24
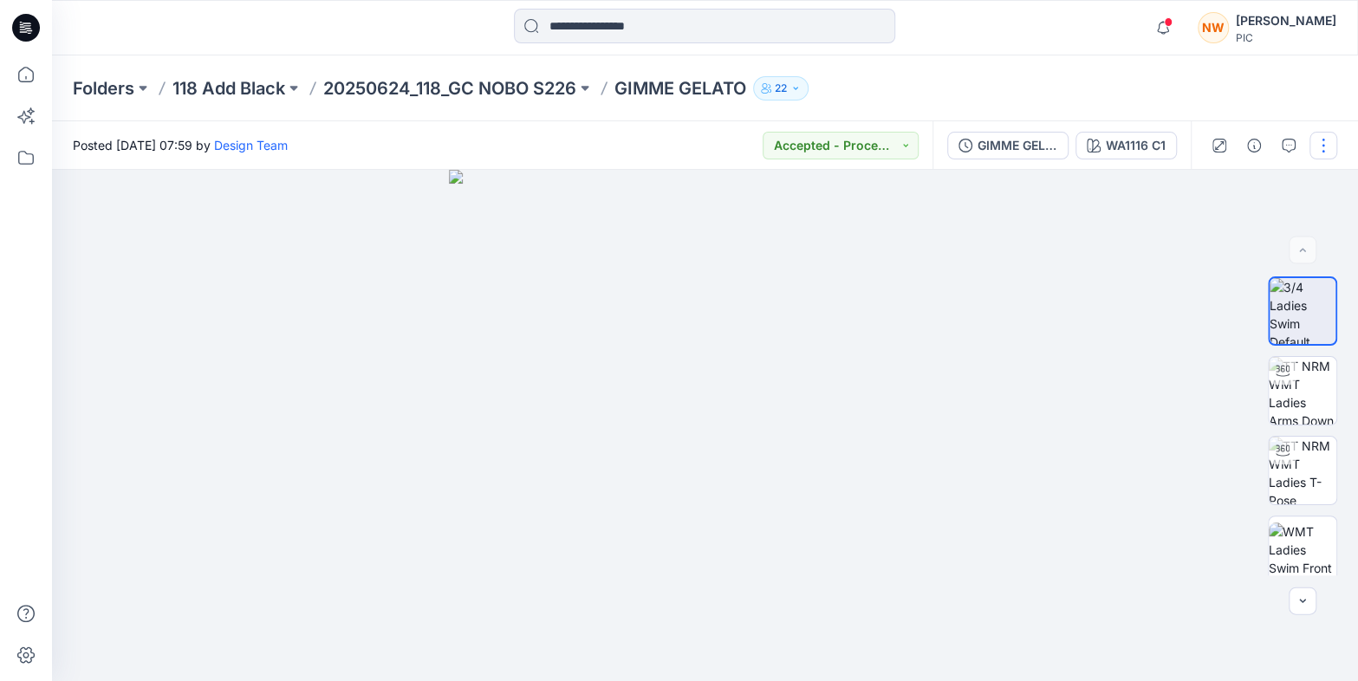
click at [1327, 137] on button "button" at bounding box center [1323, 146] width 28 height 28
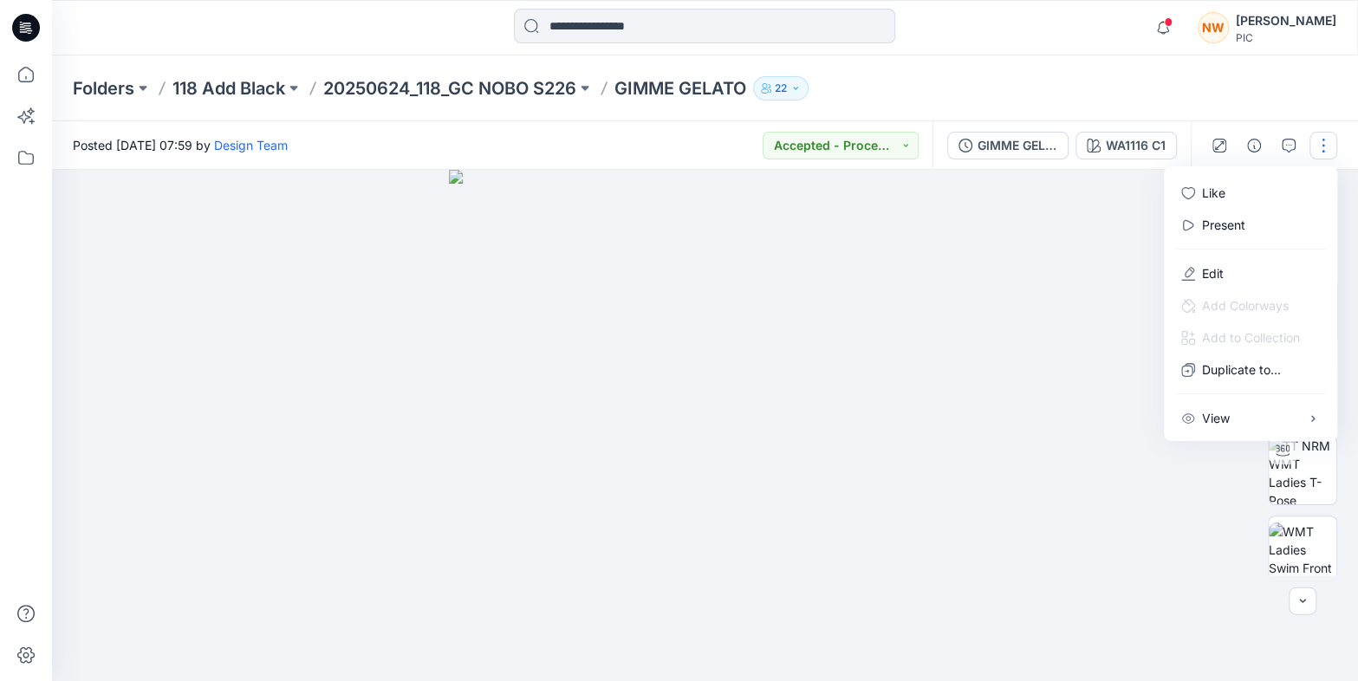
click at [1314, 76] on div "Folders 118 Add Black 20250624_118_GC NOBO S226 GIMME GELATO 22" at bounding box center [705, 88] width 1306 height 66
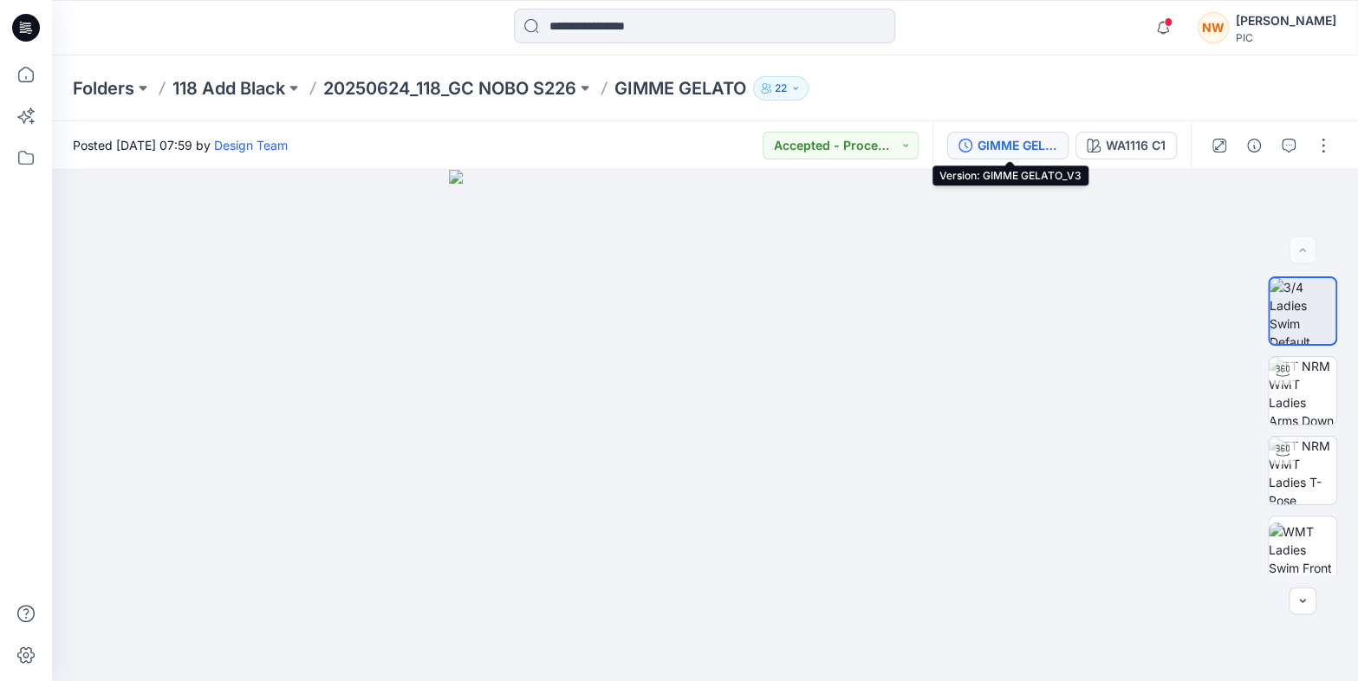
click at [1037, 145] on div "GIMME GELATO_V3" at bounding box center [1017, 145] width 80 height 19
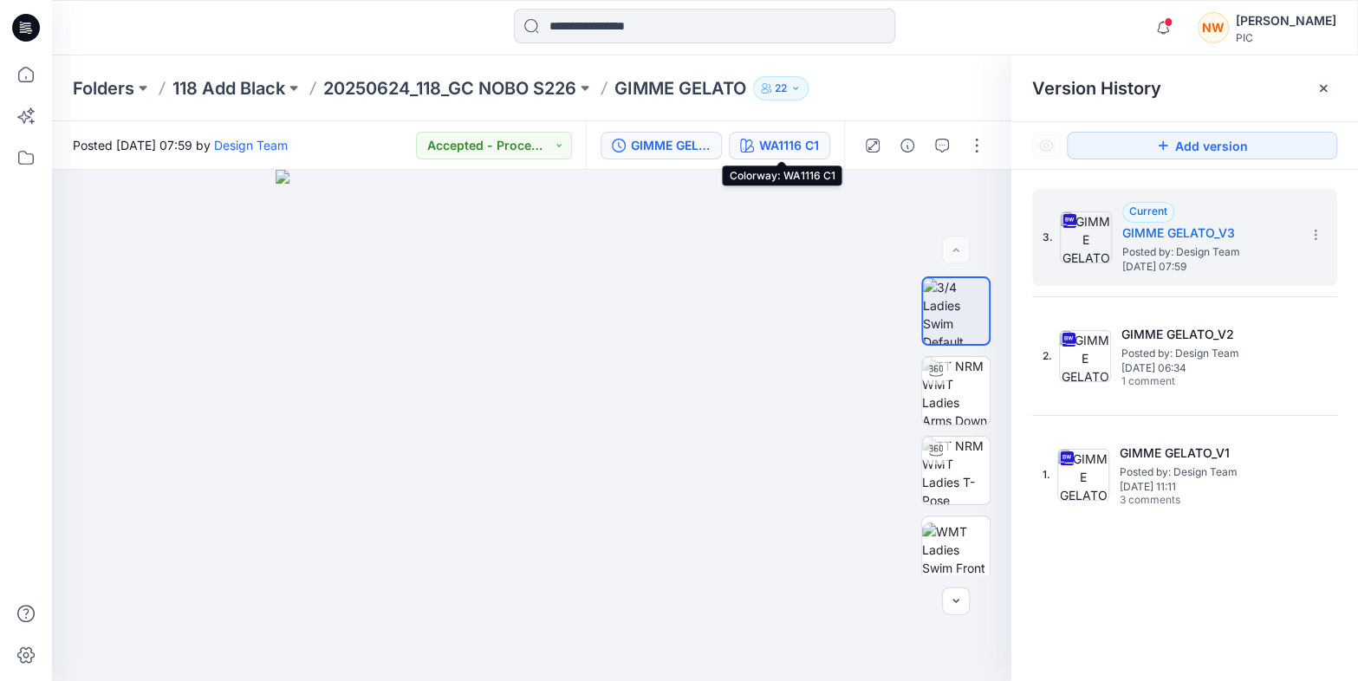
click at [788, 143] on div "WA1116 C1" at bounding box center [789, 145] width 60 height 19
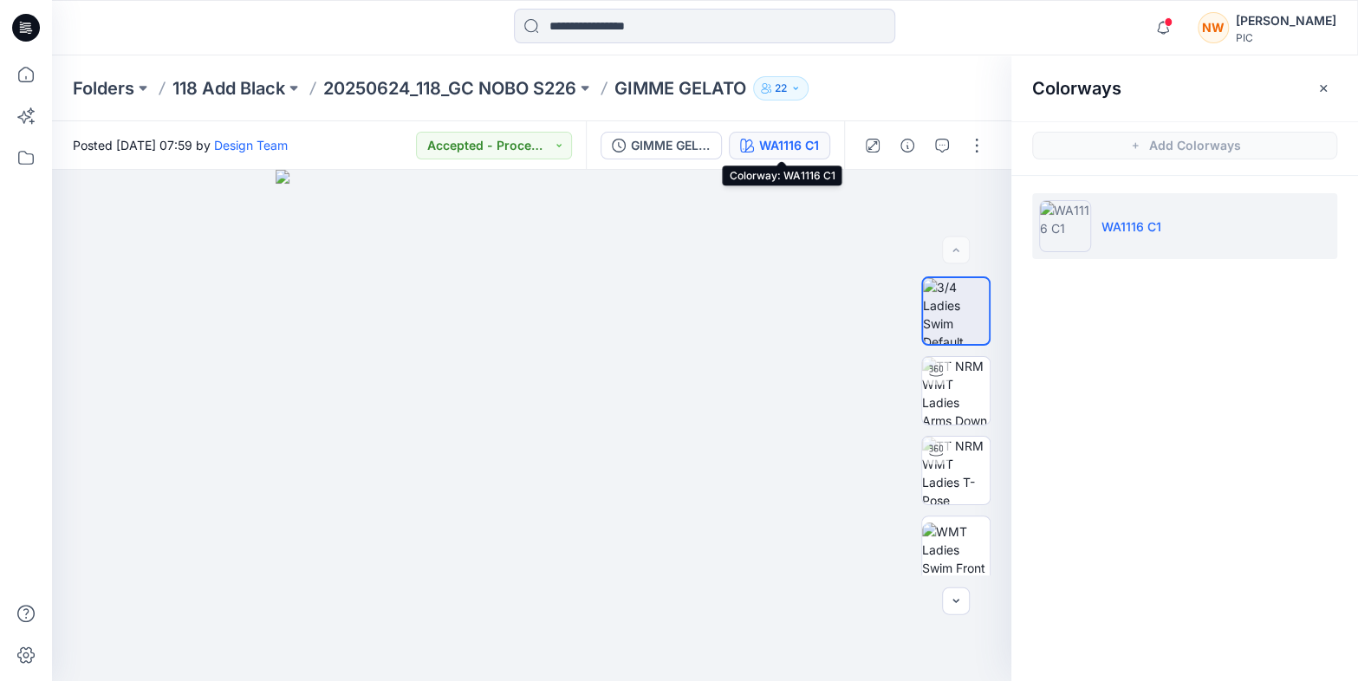
click at [776, 146] on div "WA1116 C1" at bounding box center [789, 145] width 60 height 19
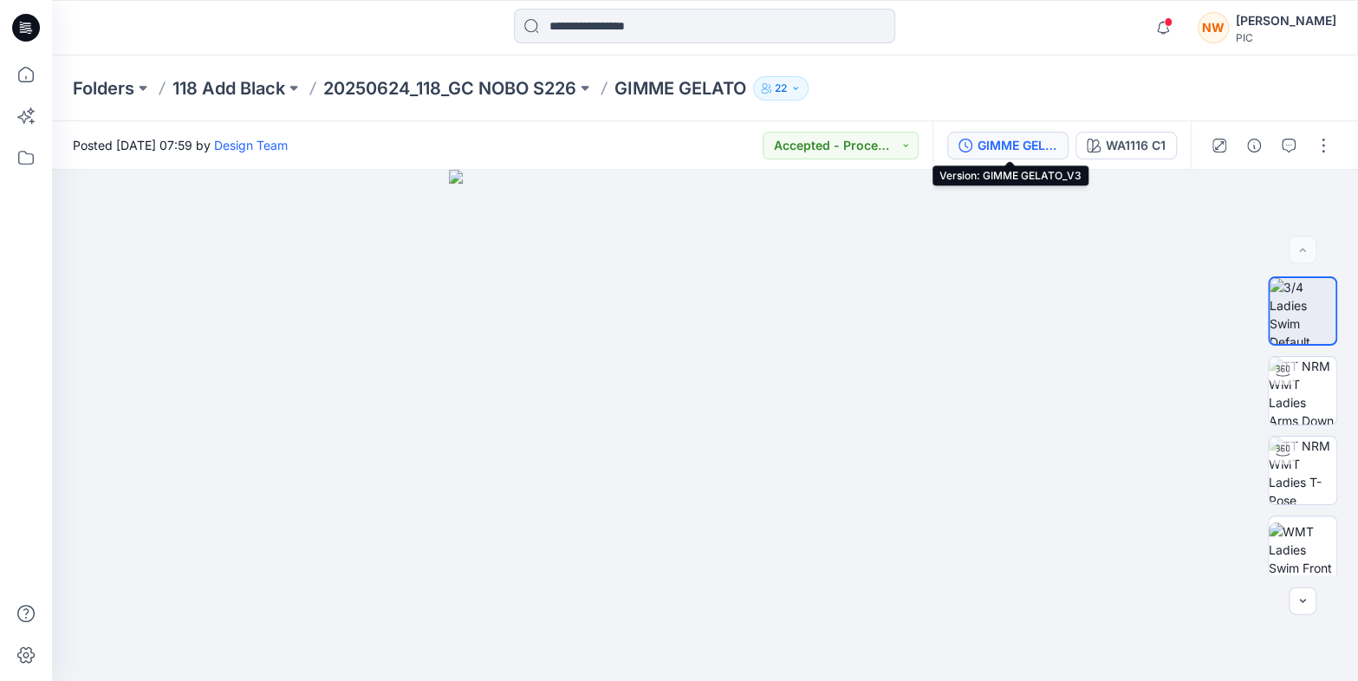
click at [1023, 146] on div "GIMME GELATO_V3" at bounding box center [1017, 145] width 80 height 19
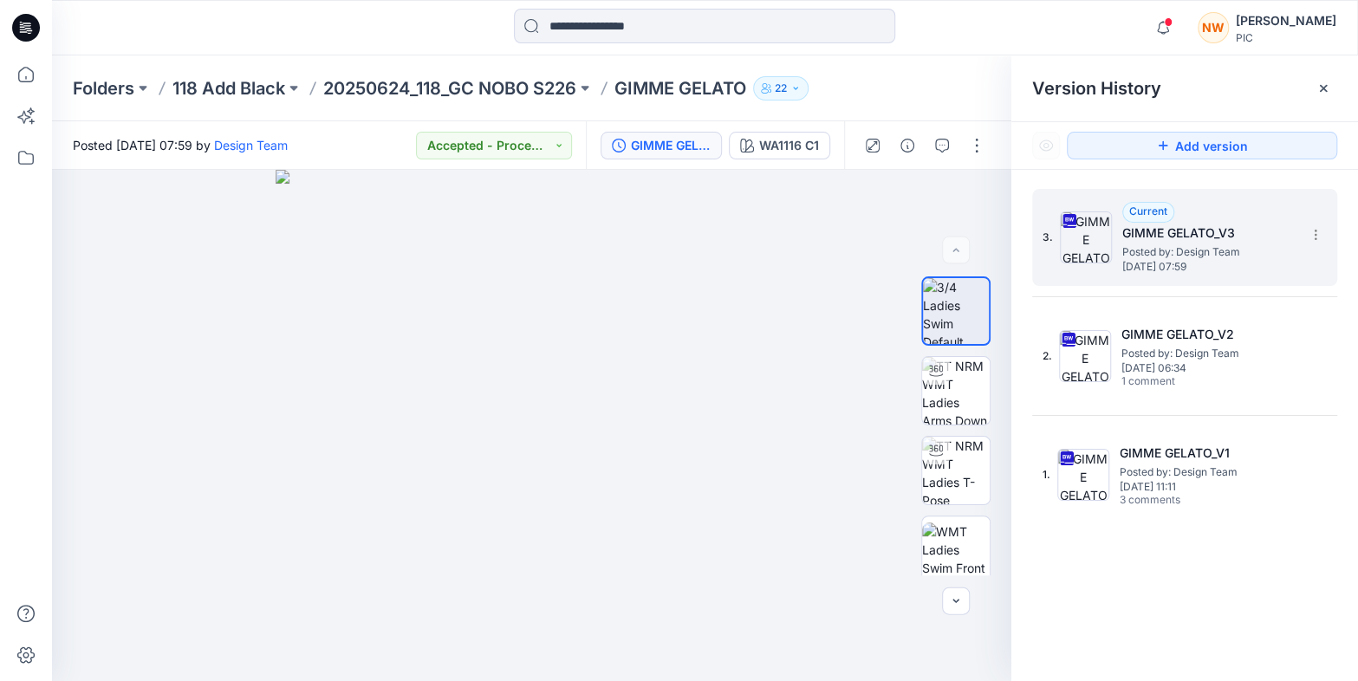
click at [1199, 238] on h5 "GIMME GELATO_V3" at bounding box center [1208, 233] width 173 height 21
click at [1319, 235] on icon at bounding box center [1315, 235] width 14 height 14
click at [1213, 263] on span "Download Source BW File" at bounding box center [1228, 268] width 146 height 21
drag, startPoint x: 650, startPoint y: 434, endPoint x: 676, endPoint y: 431, distance: 26.1
click at [676, 431] on img at bounding box center [531, 425] width 511 height 511
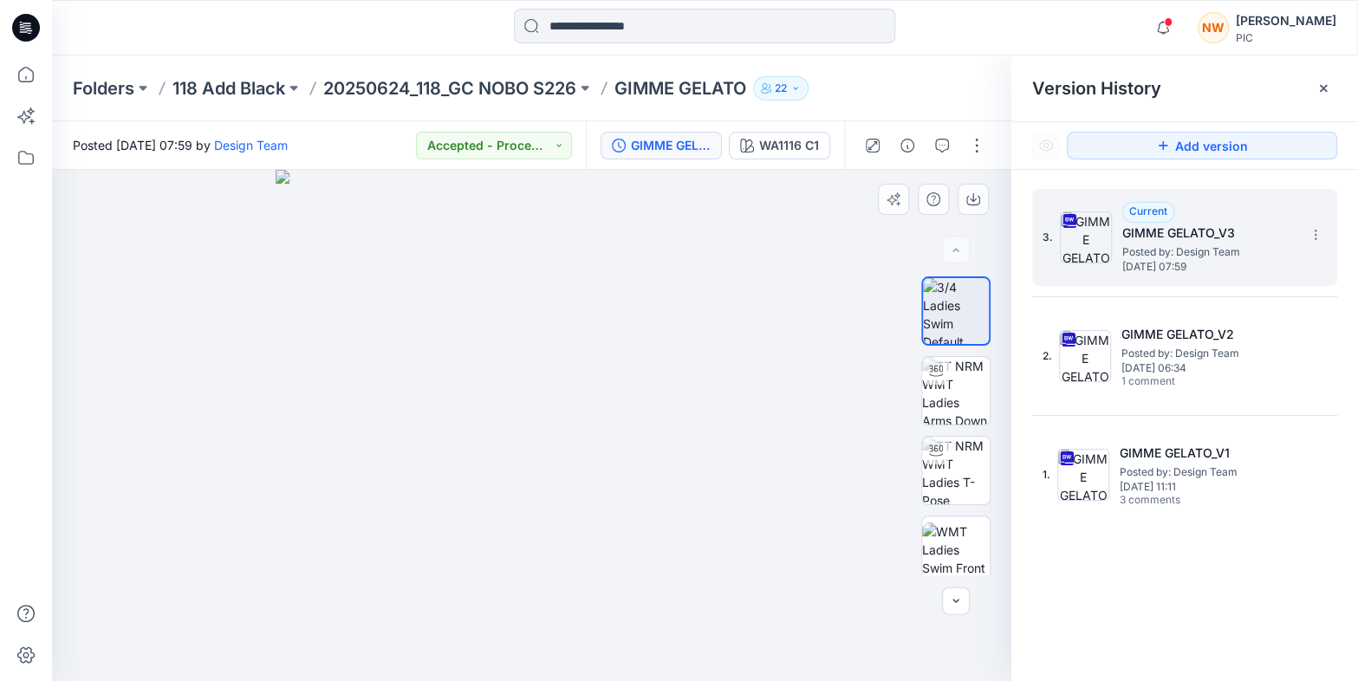
drag, startPoint x: 675, startPoint y: 429, endPoint x: 656, endPoint y: 565, distance: 137.4
drag, startPoint x: 628, startPoint y: 425, endPoint x: 652, endPoint y: 426, distance: 24.3
click at [945, 466] on img at bounding box center [956, 471] width 68 height 68
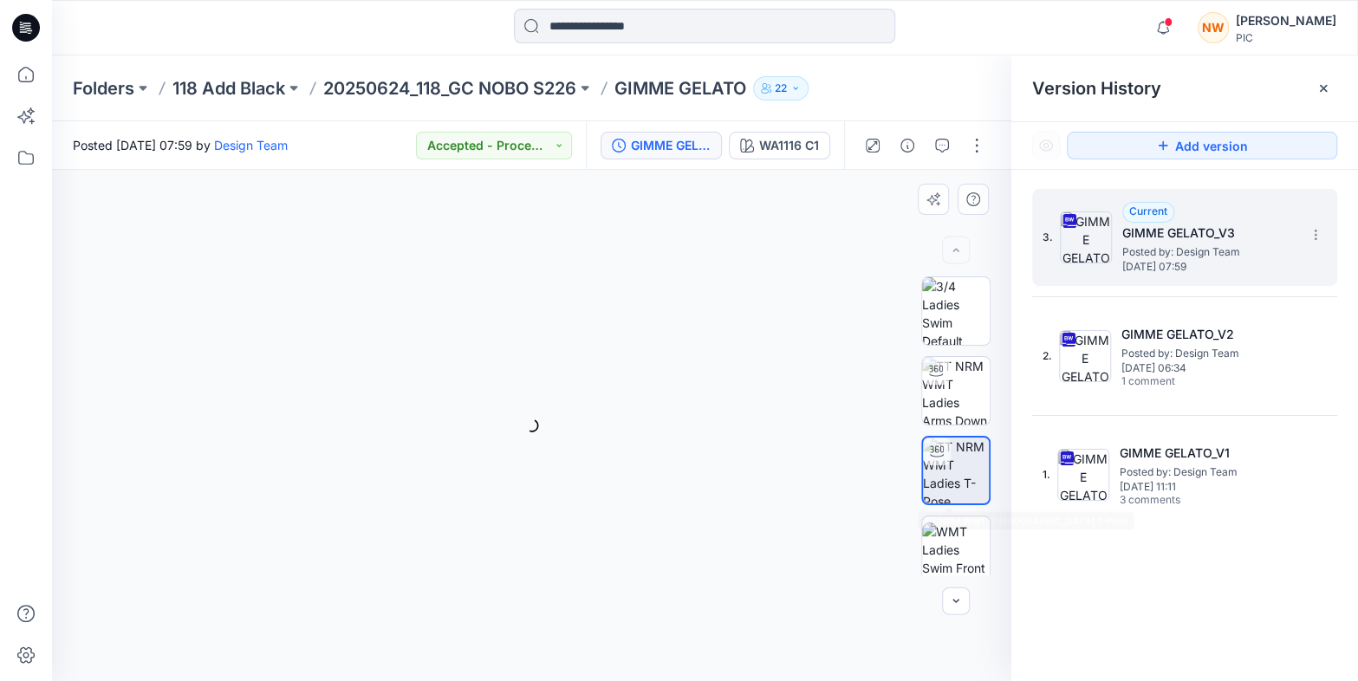
click at [945, 466] on img at bounding box center [956, 471] width 66 height 66
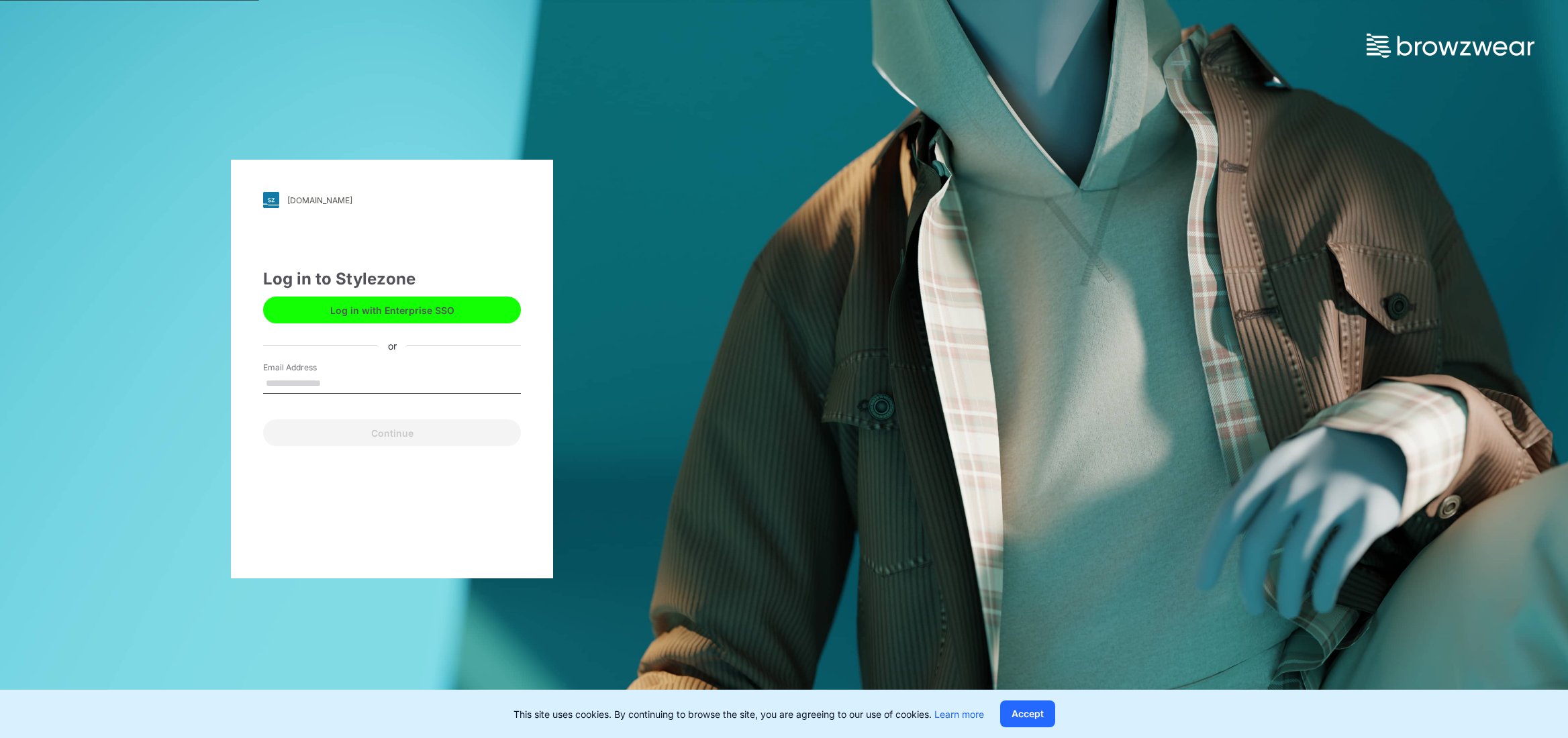
click at [377, 378] on input "Email Address" at bounding box center [392, 384] width 258 height 20
click at [343, 383] on input "Email Address" at bounding box center [392, 384] width 258 height 20
click at [342, 381] on input "Email Address" at bounding box center [392, 384] width 258 height 20
type input "**********"
click at [388, 443] on button "Continue" at bounding box center [392, 433] width 258 height 27
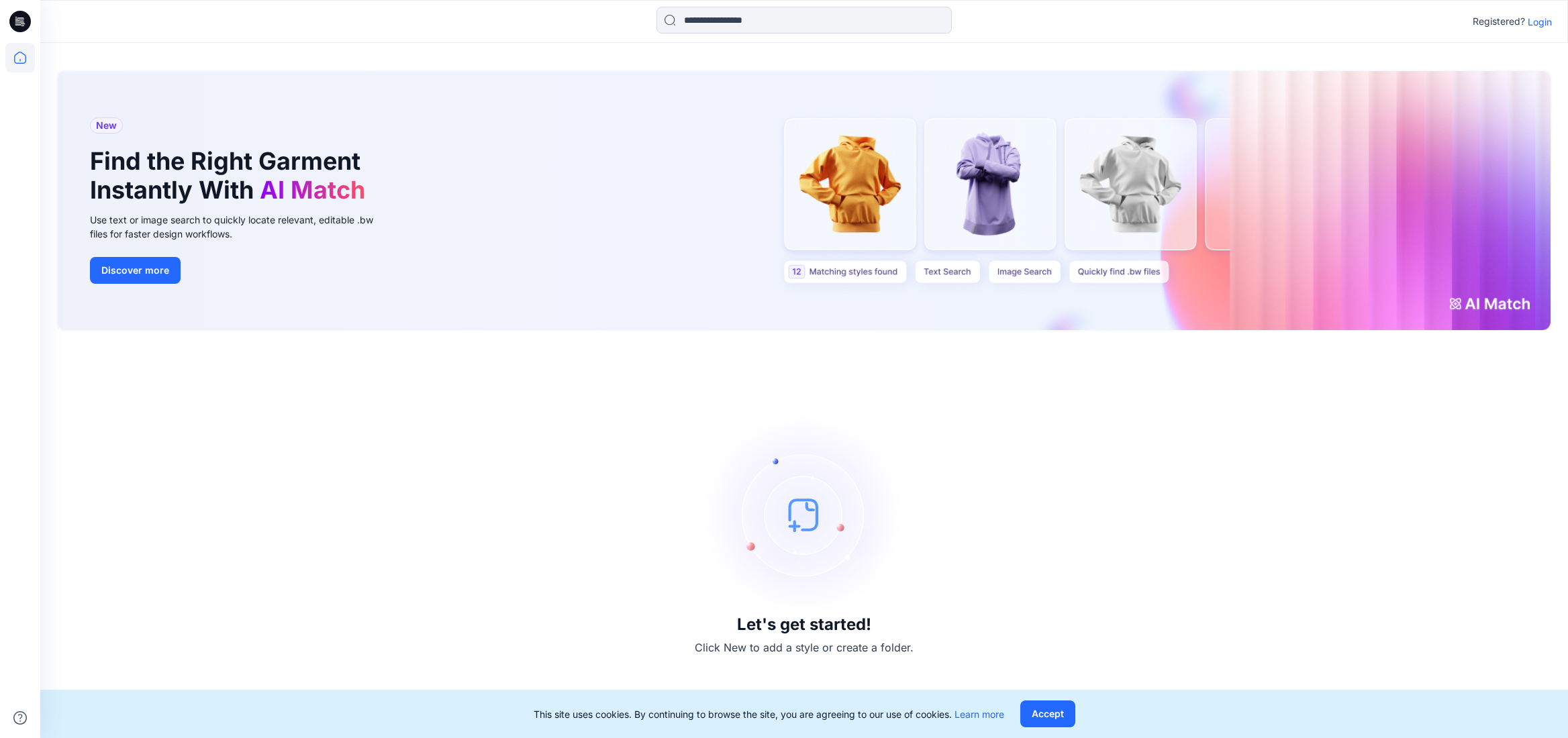
click at [1546, 22] on p "Login" at bounding box center [1539, 22] width 24 height 14
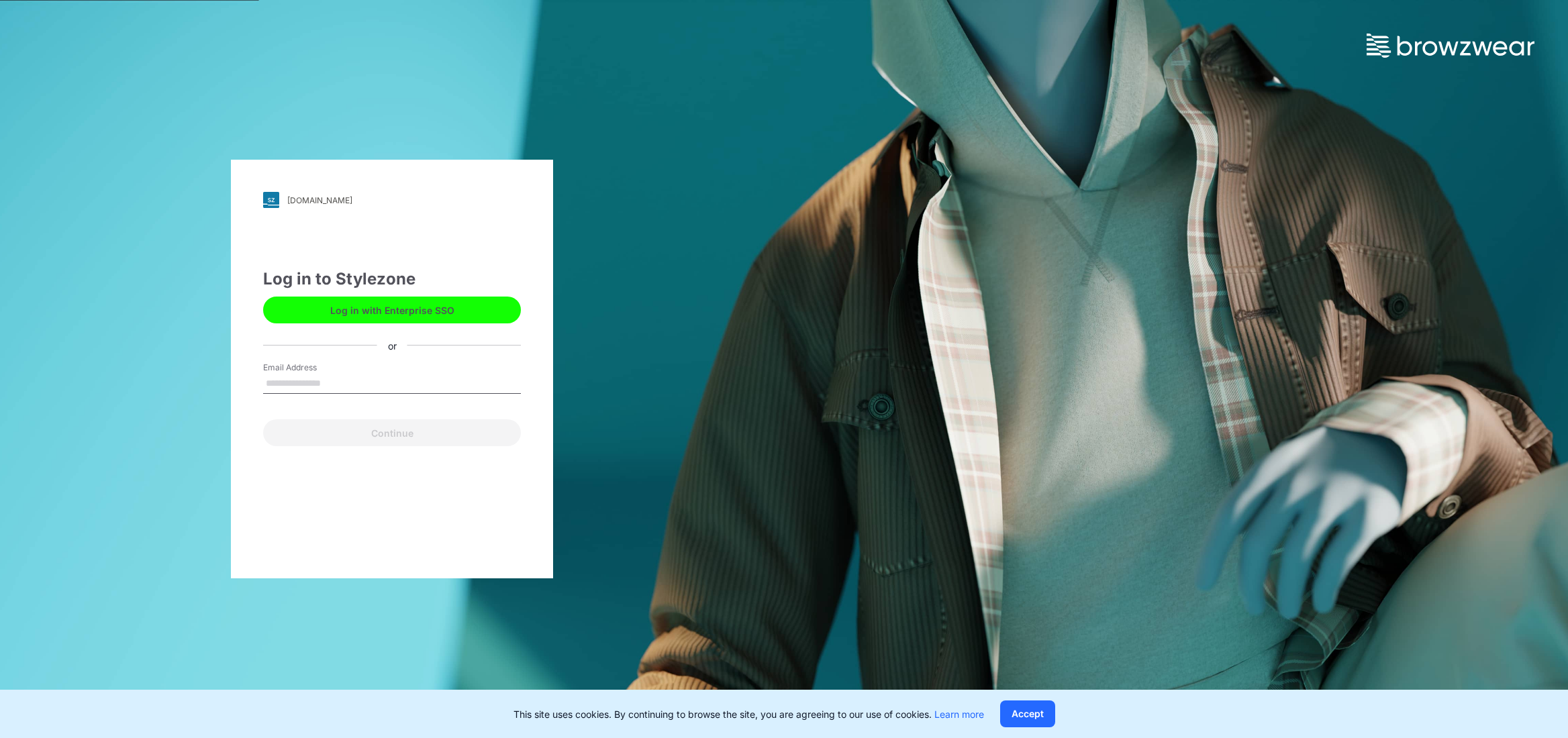
click at [294, 380] on input "Email Address" at bounding box center [392, 384] width 258 height 20
type input "*"
type input "**********"
click at [380, 434] on button "Continue" at bounding box center [392, 433] width 258 height 27
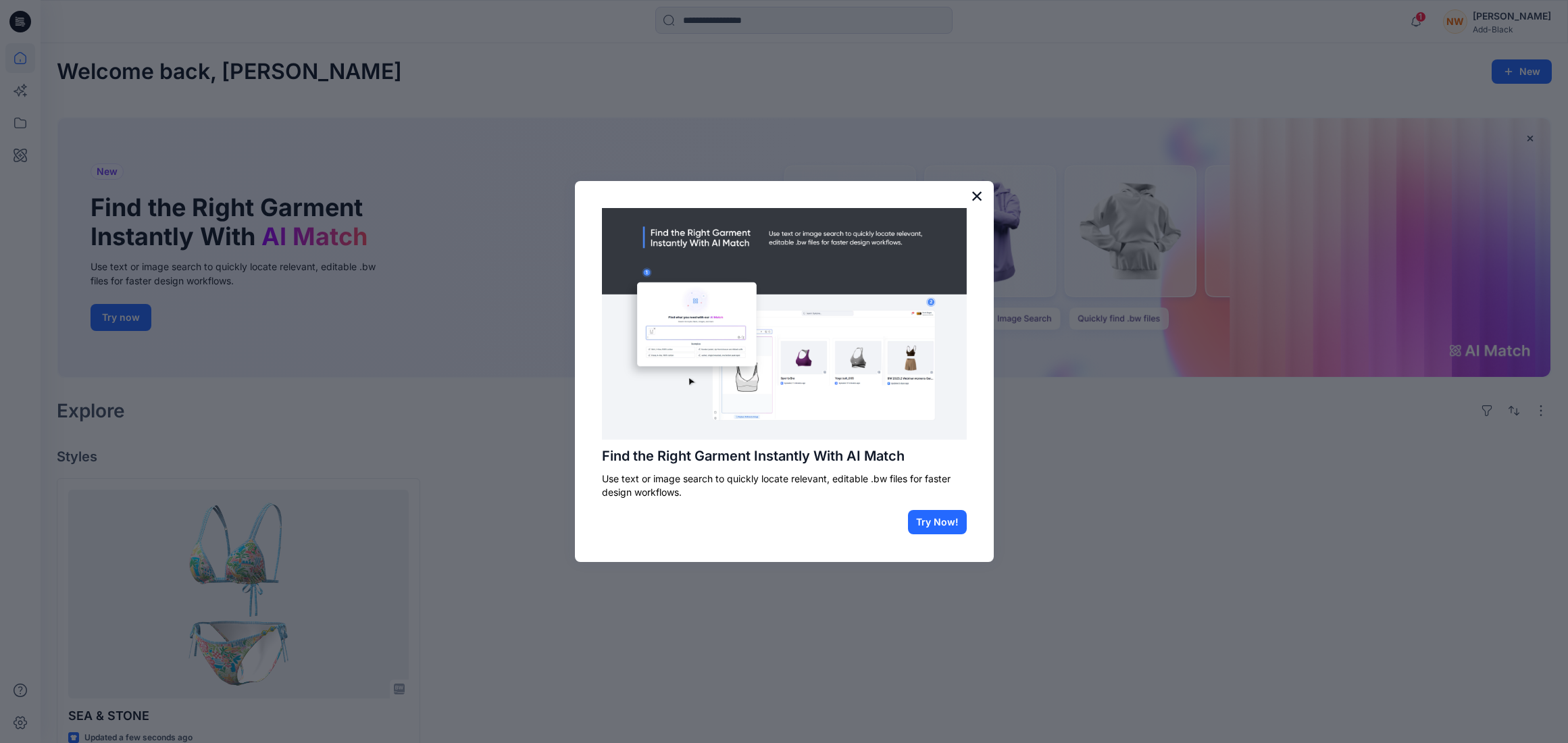
click at [975, 194] on button "×" at bounding box center [977, 196] width 12 height 22
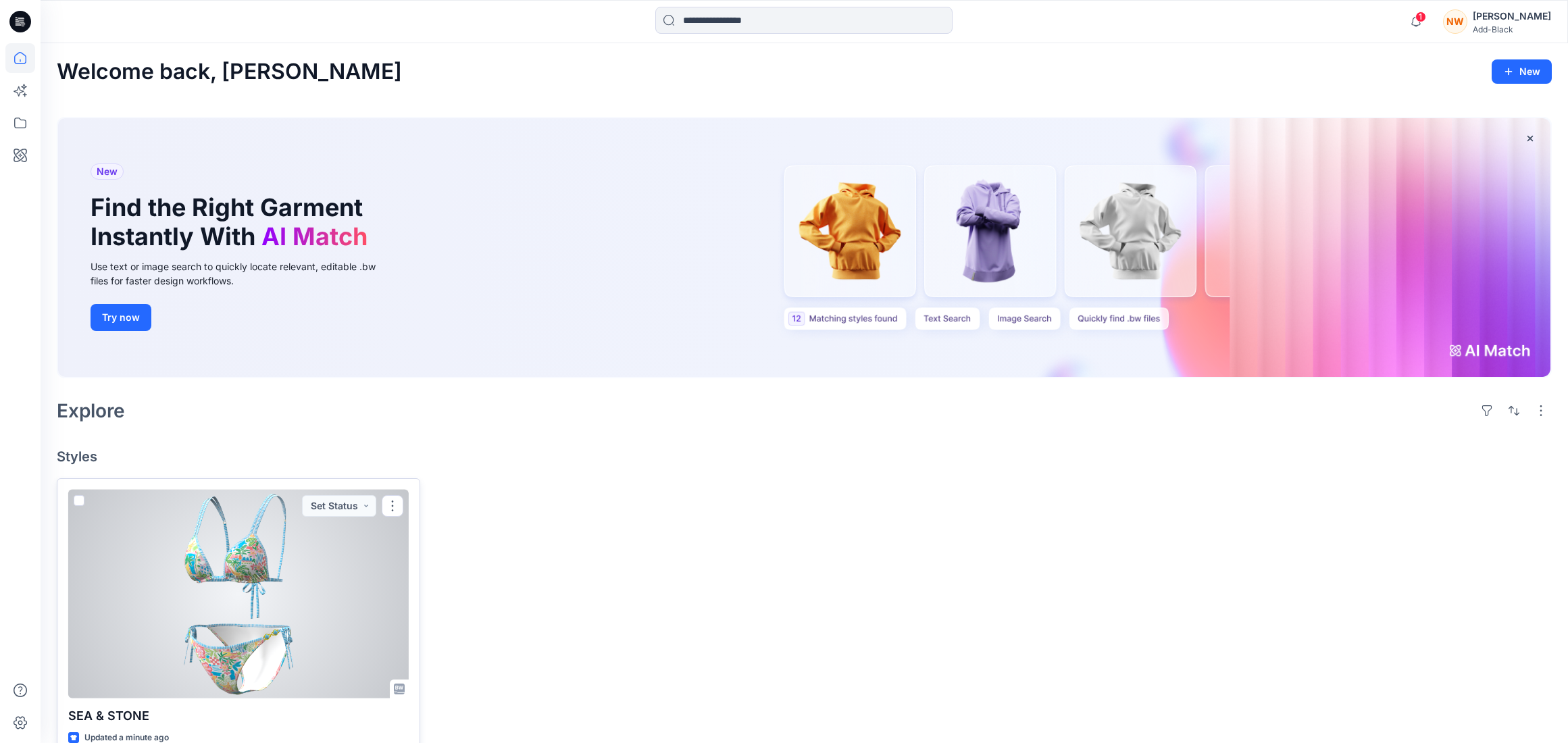
click at [165, 606] on div at bounding box center [239, 594] width 341 height 209
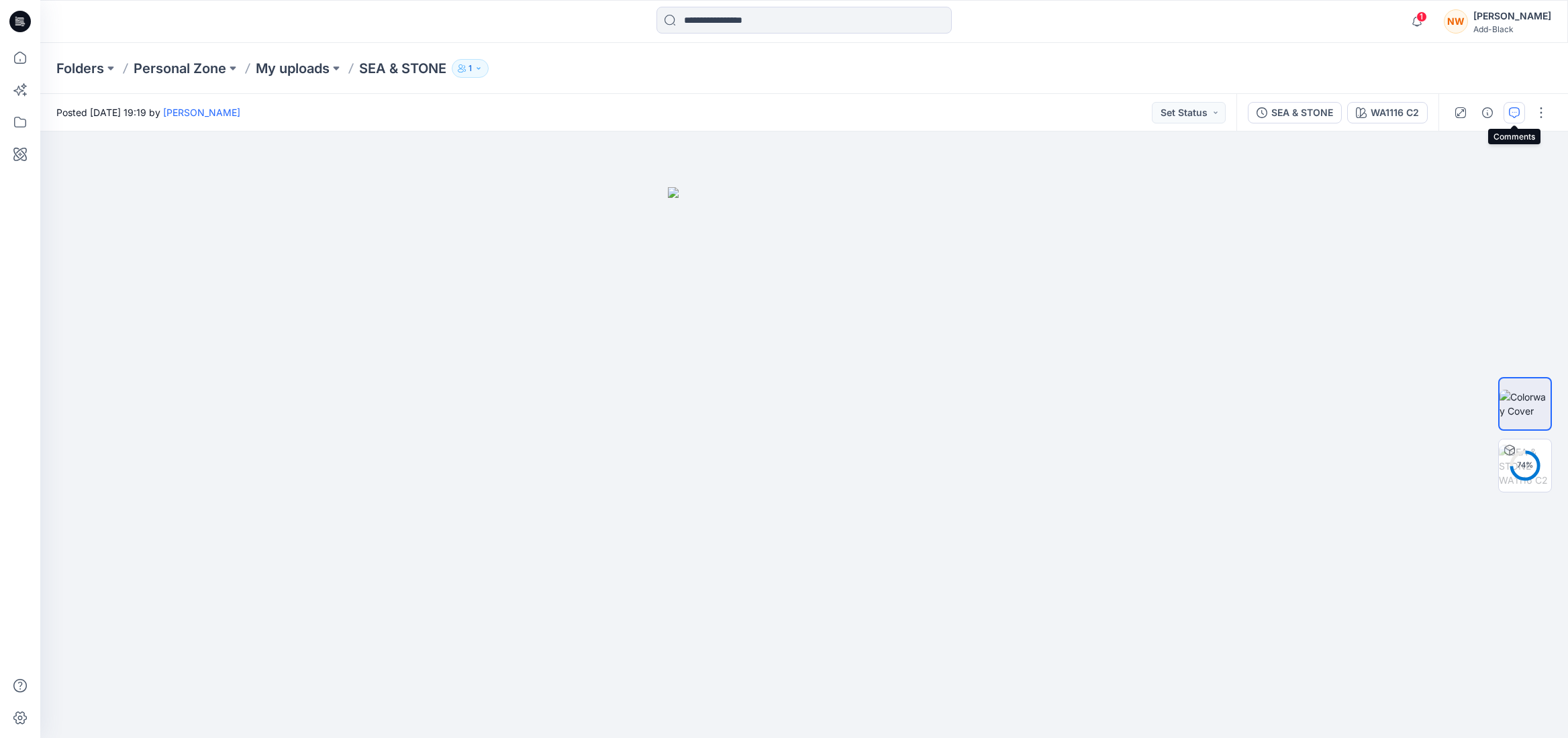
click at [1515, 113] on icon "button" at bounding box center [1515, 113] width 11 height 11
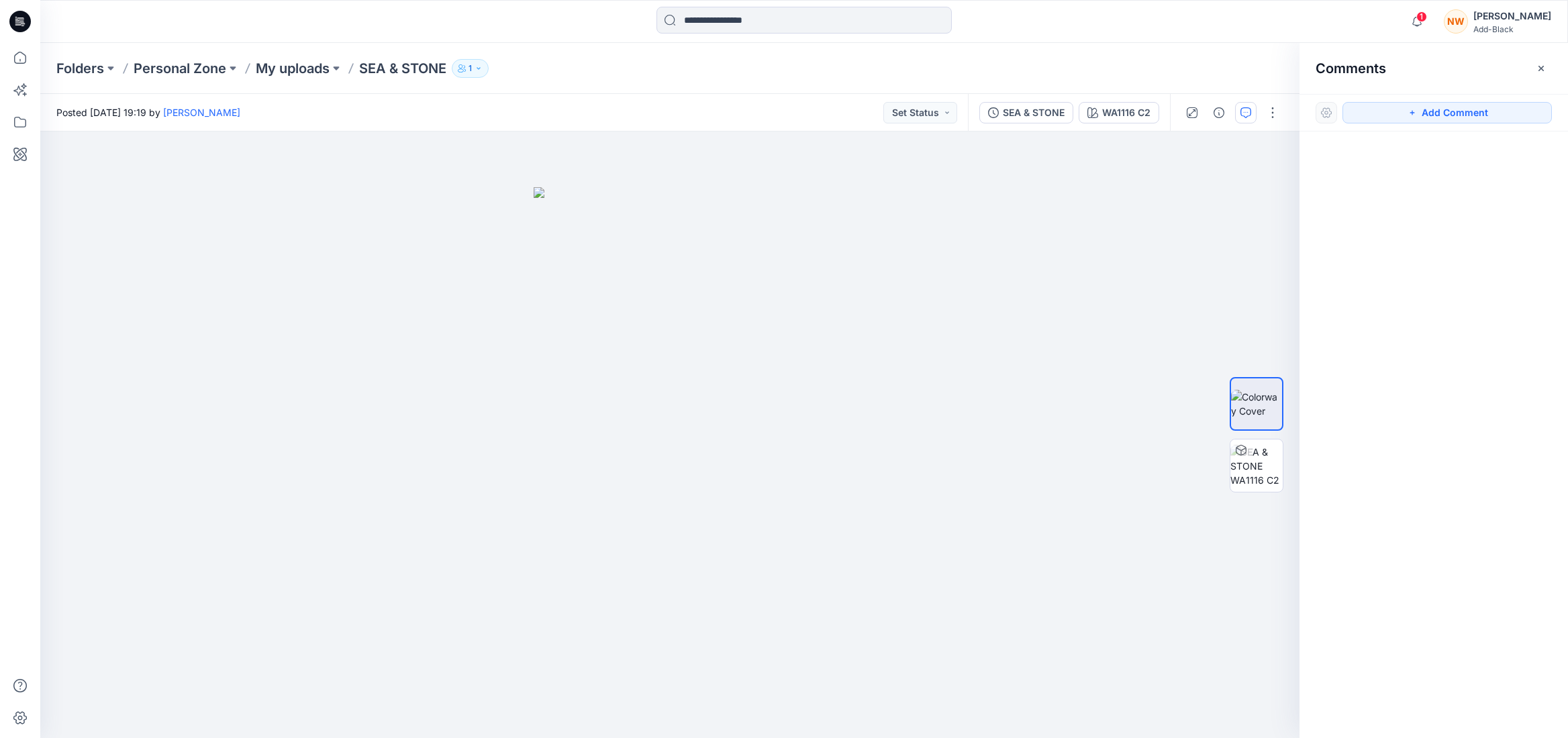
click at [1515, 113] on button "Add Comment" at bounding box center [1447, 113] width 209 height 22
click at [947, 112] on button "Set Status" at bounding box center [920, 113] width 74 height 22
click at [1019, 64] on div "Folders Personal Zone My uploads SEA & STONE 1" at bounding box center [751, 68] width 1391 height 19
click at [1271, 118] on button "button" at bounding box center [1273, 113] width 22 height 22
click at [1478, 209] on div at bounding box center [1433, 410] width 269 height 557
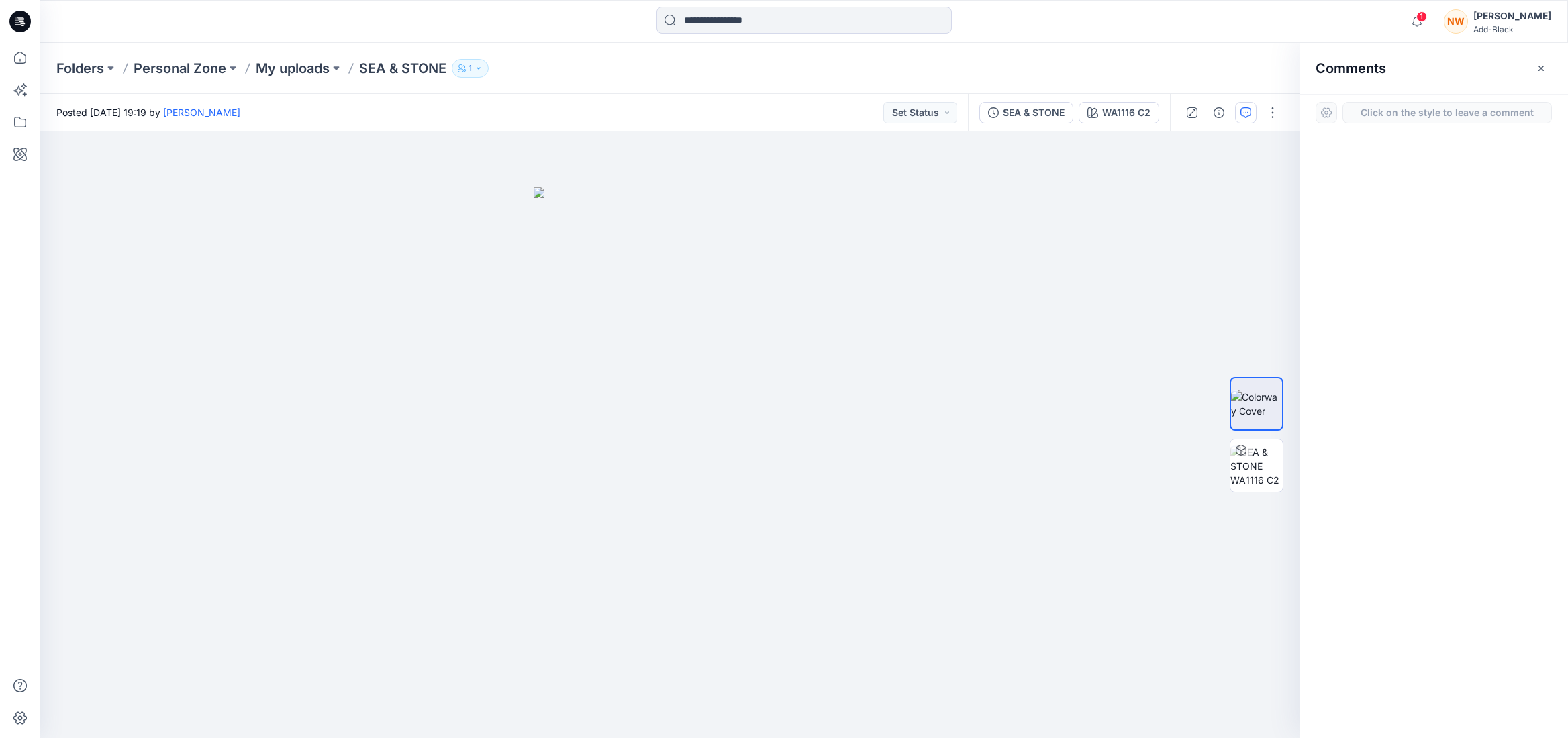
click at [1450, 109] on button "Click on the style to leave a comment" at bounding box center [1447, 113] width 209 height 22
click at [1263, 467] on img at bounding box center [1257, 465] width 53 height 43
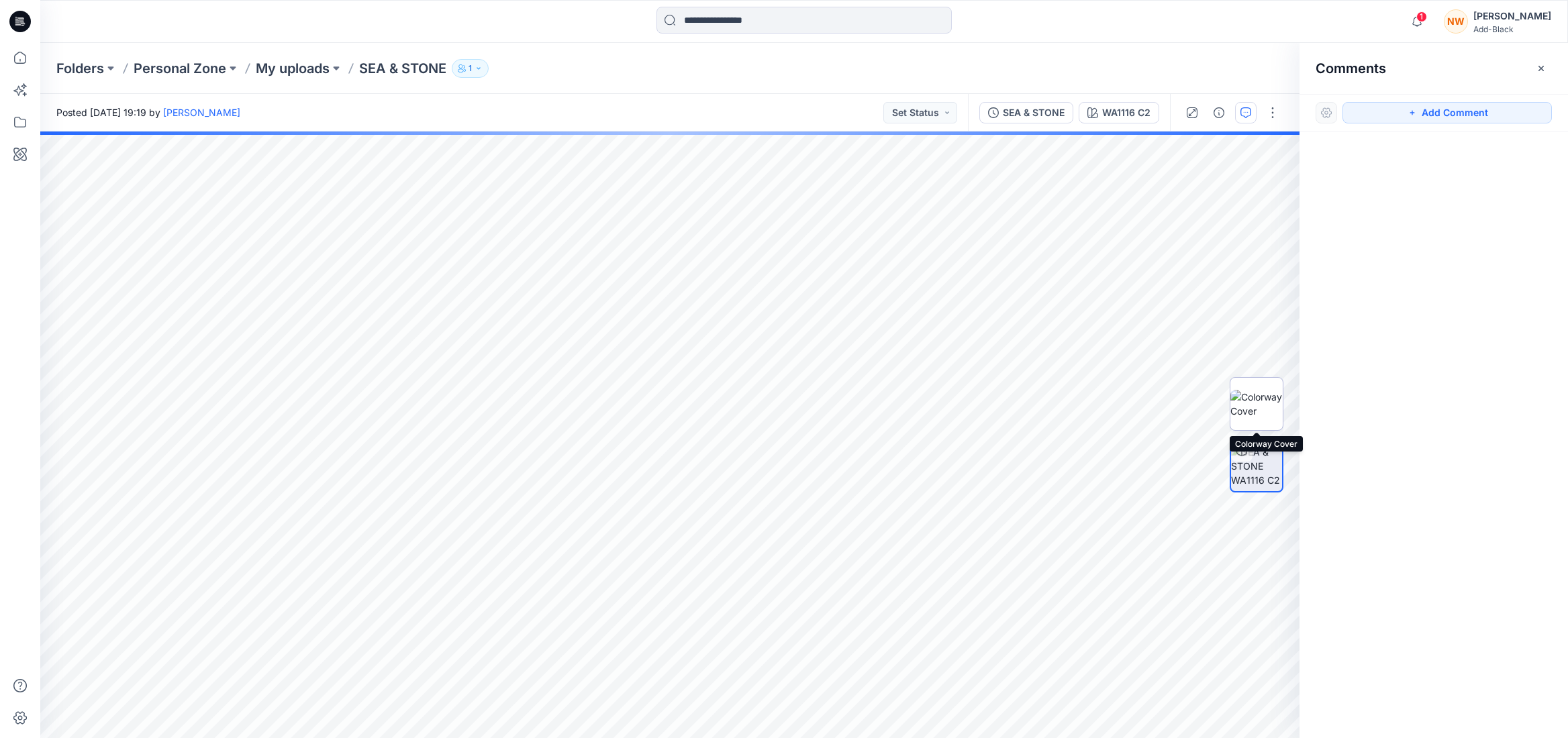
click at [1260, 408] on img at bounding box center [1257, 403] width 53 height 28
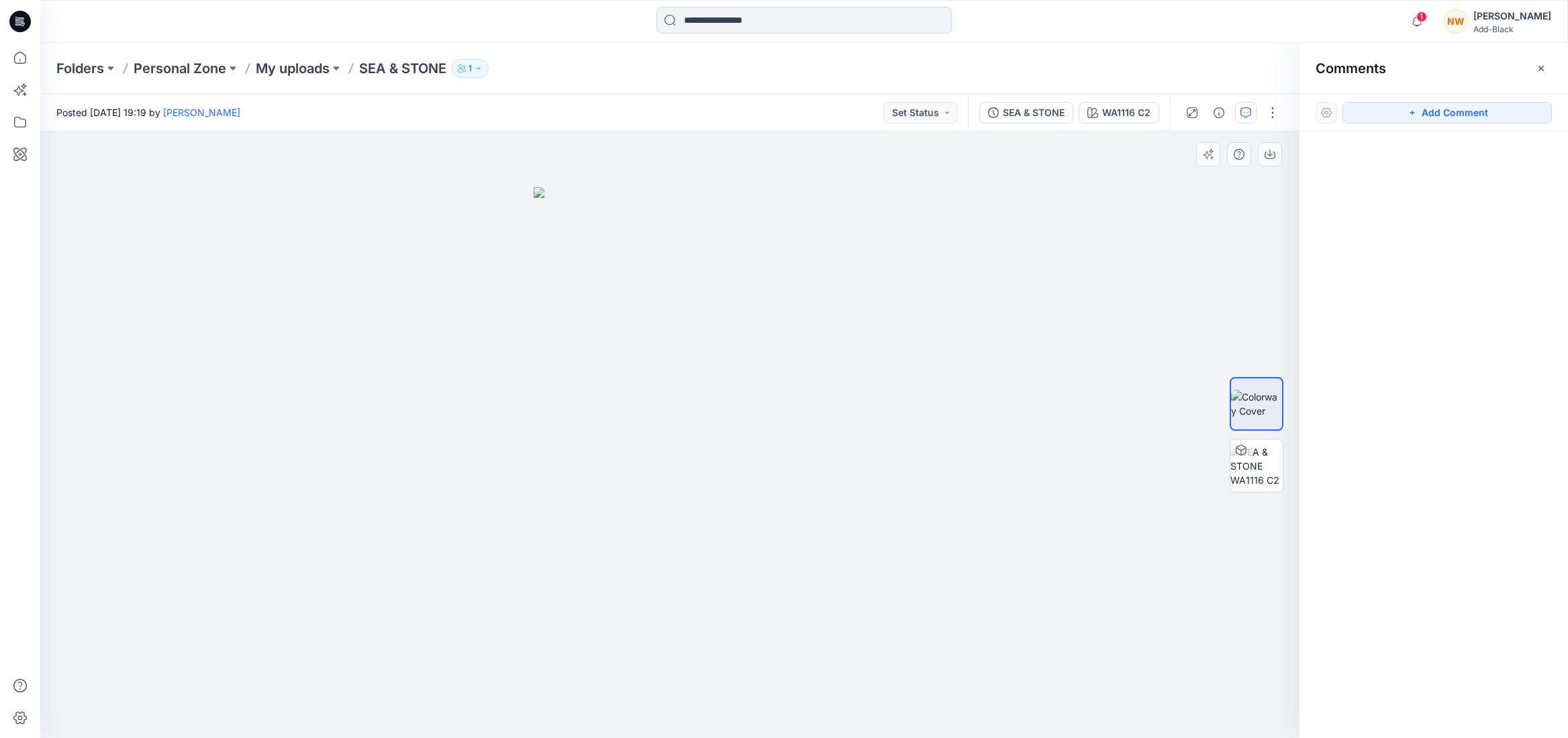
drag, startPoint x: 927, startPoint y: 445, endPoint x: 1037, endPoint y: 443, distance: 110.0
click at [1037, 443] on div at bounding box center [669, 434] width 1259 height 606
drag, startPoint x: 817, startPoint y: 451, endPoint x: 718, endPoint y: 455, distance: 99.1
click at [718, 455] on div at bounding box center [669, 434] width 1259 height 606
click at [1255, 464] on img at bounding box center [1257, 465] width 53 height 43
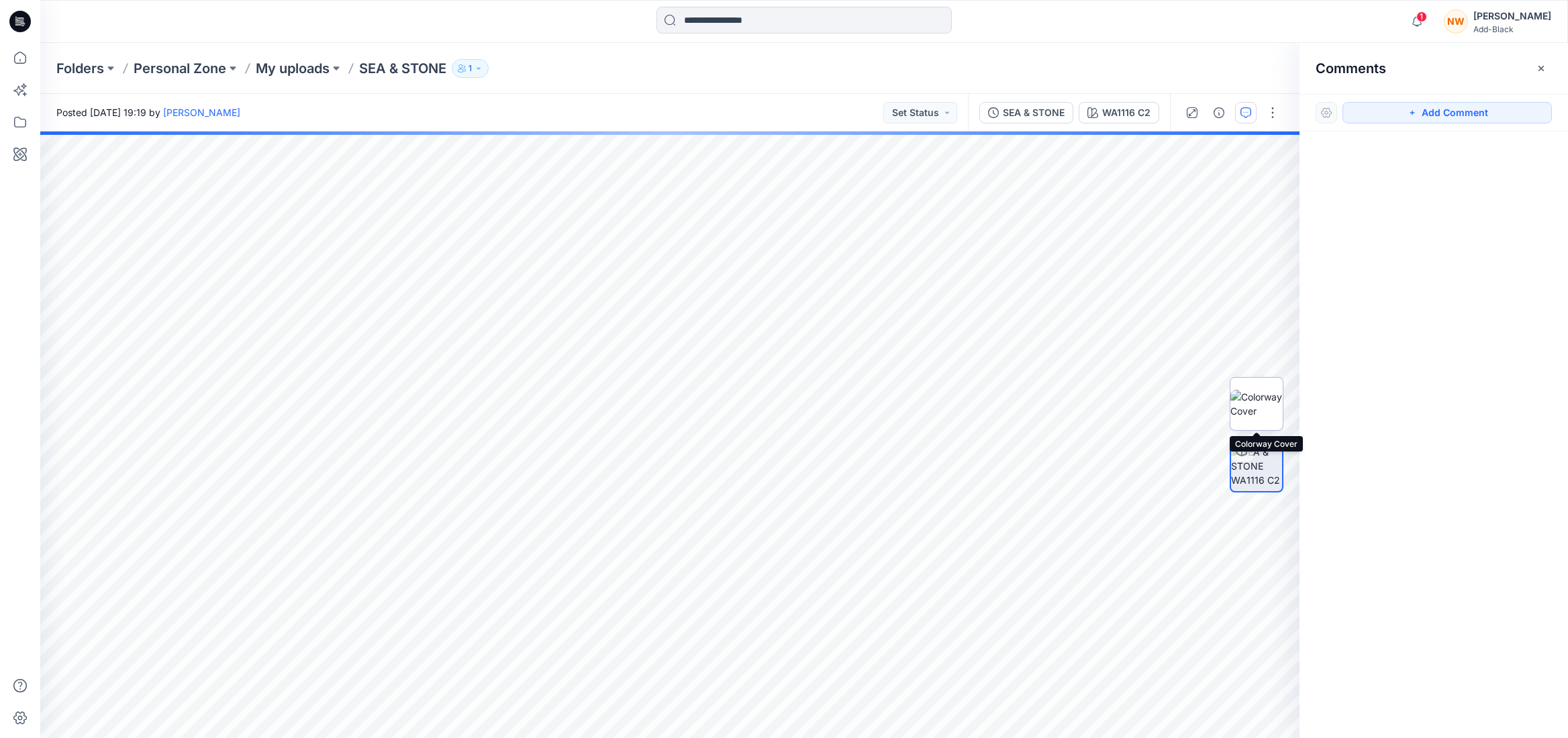
click at [1262, 408] on img at bounding box center [1257, 403] width 53 height 28
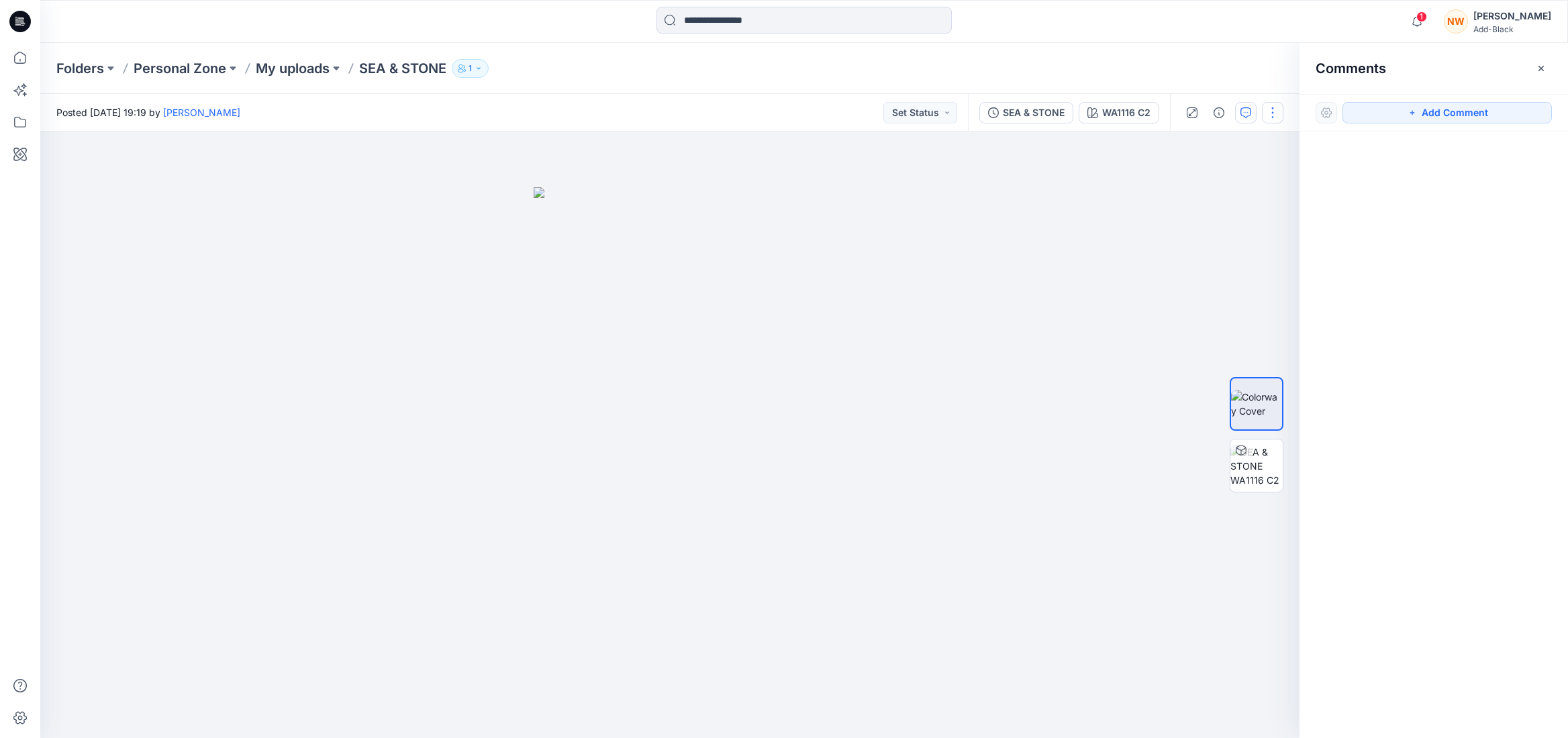
click at [1274, 112] on button "button" at bounding box center [1273, 113] width 22 height 22
click at [1024, 205] on div at bounding box center [669, 434] width 1259 height 606
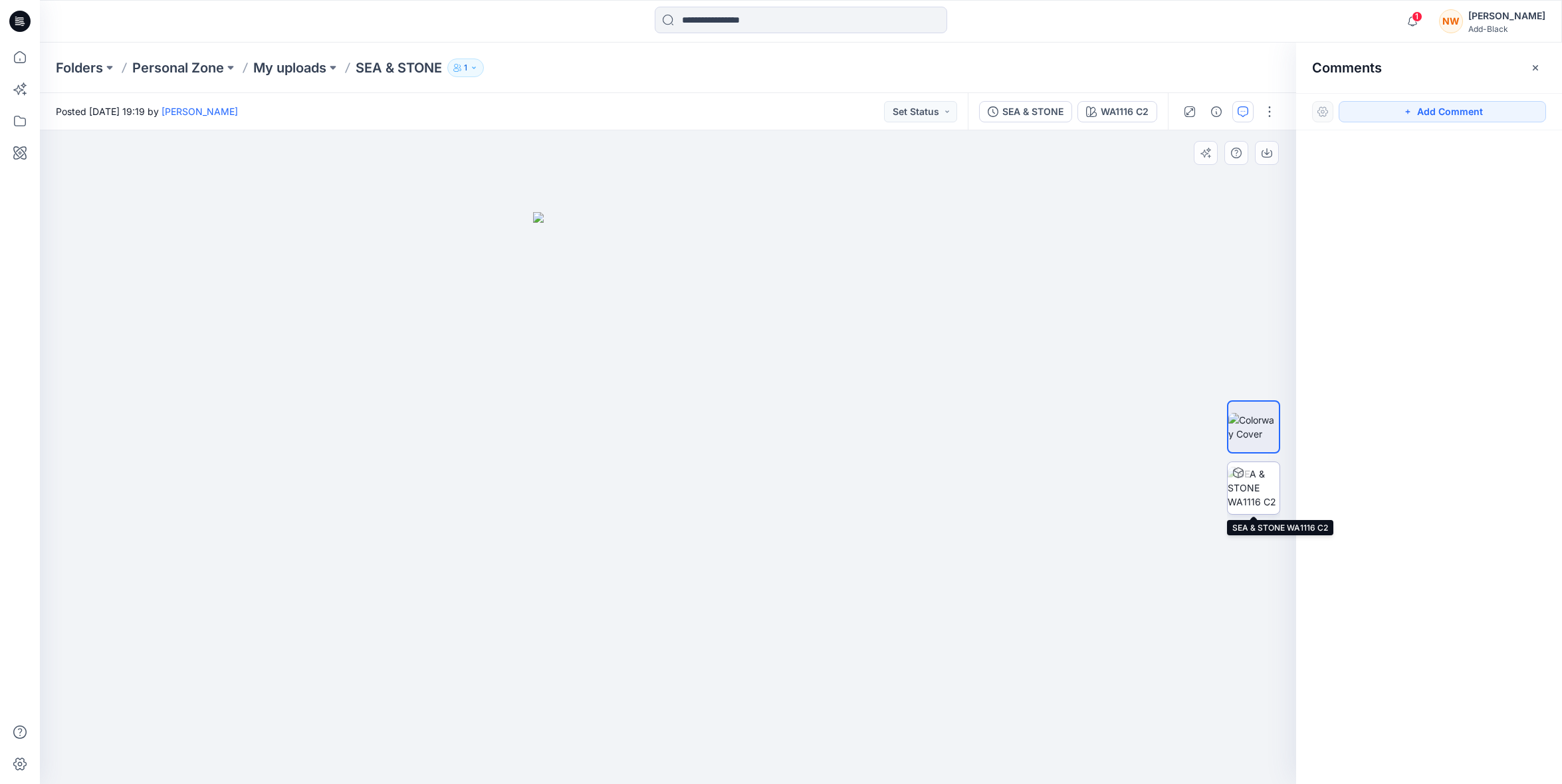
click at [1251, 490] on img at bounding box center [1254, 487] width 52 height 42
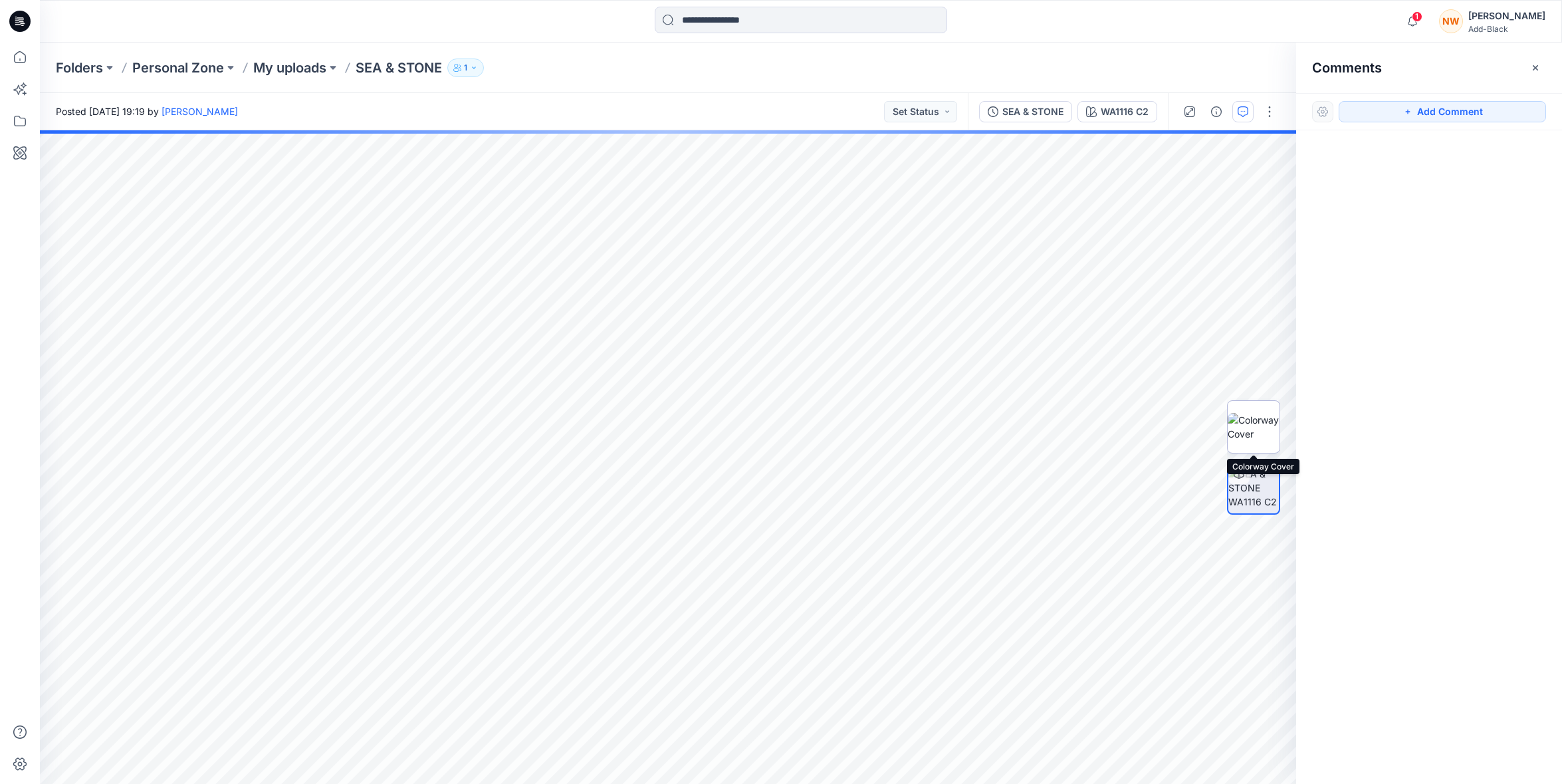
click at [1260, 420] on img at bounding box center [1254, 427] width 52 height 28
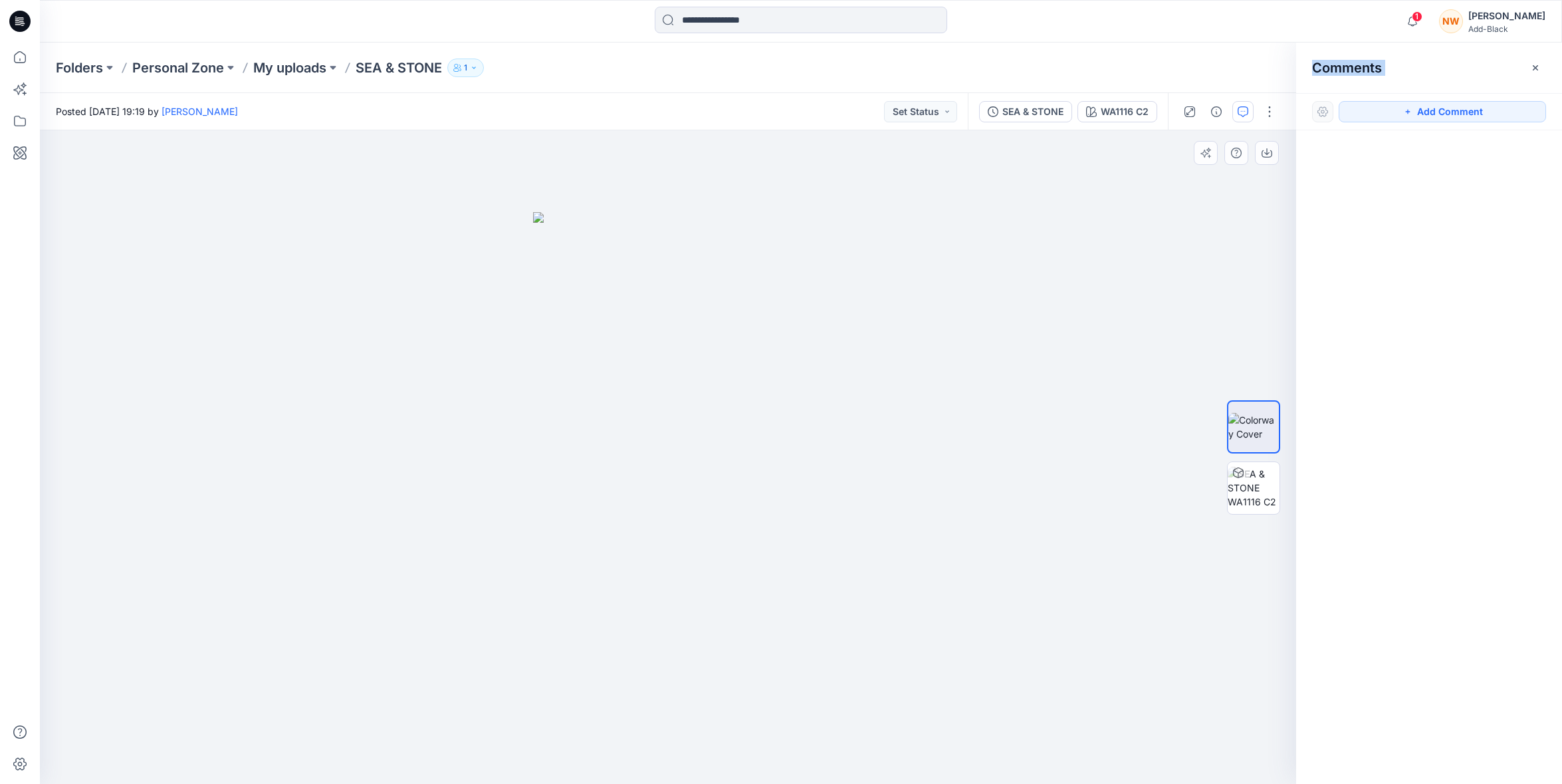
drag, startPoint x: 1297, startPoint y: 344, endPoint x: 1279, endPoint y: 344, distance: 18.0
click at [1279, 344] on div "WA1116 C2 Loading... Material Properties Loading... 1 Comments Add Comment Vers…" at bounding box center [801, 457] width 1522 height 654
